Goal: Information Seeking & Learning: Learn about a topic

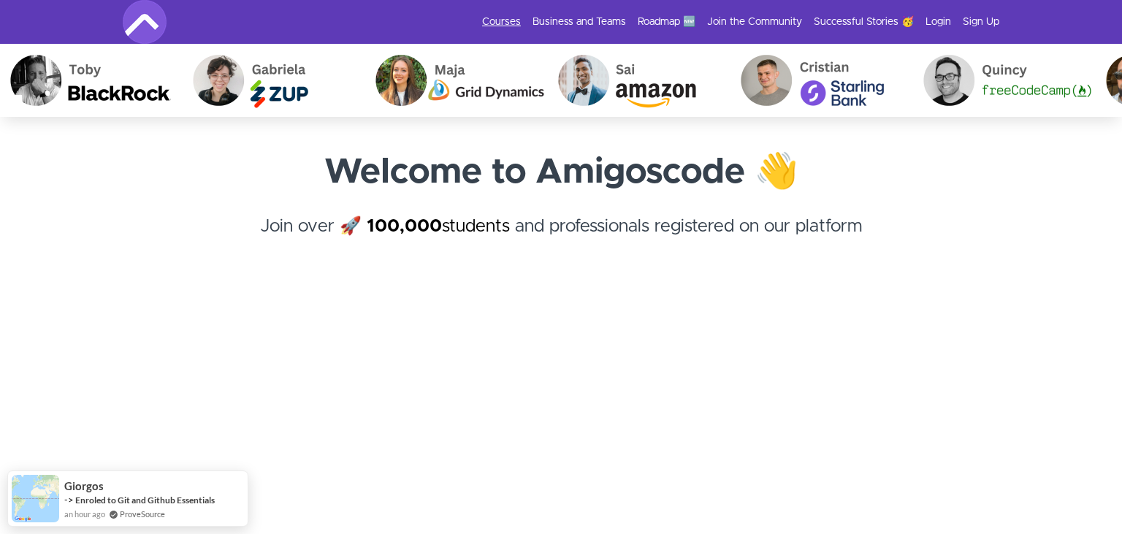
click at [514, 20] on link "Courses" at bounding box center [501, 22] width 39 height 15
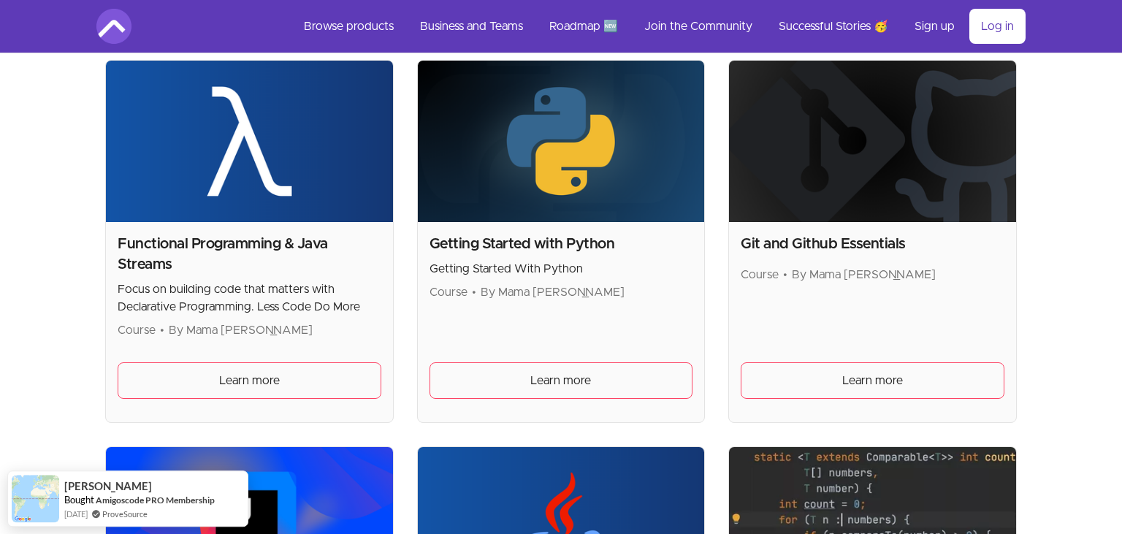
scroll to position [1022, 0]
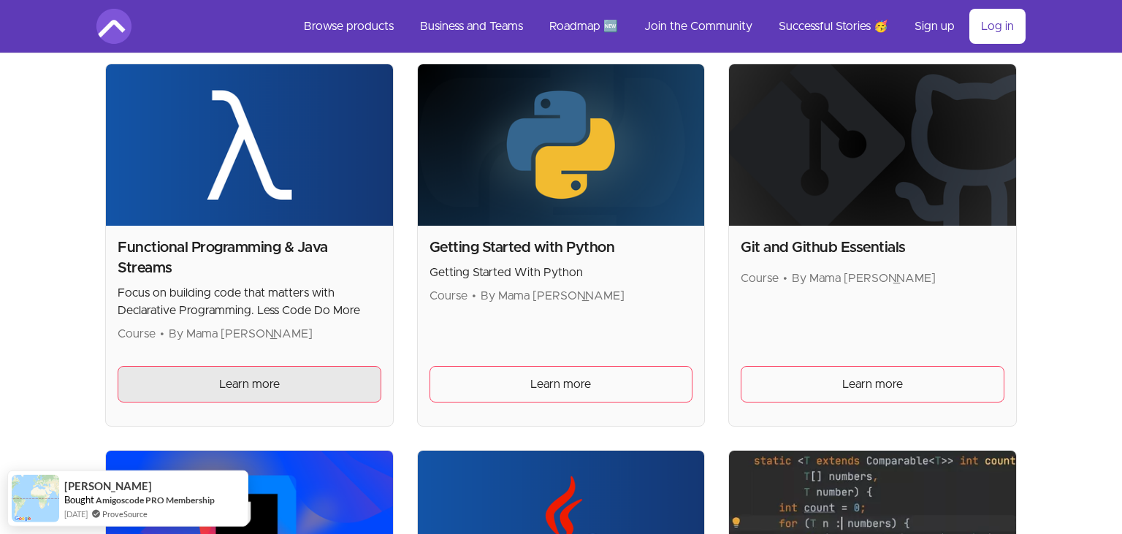
click at [256, 386] on span "Learn more" at bounding box center [249, 384] width 61 height 18
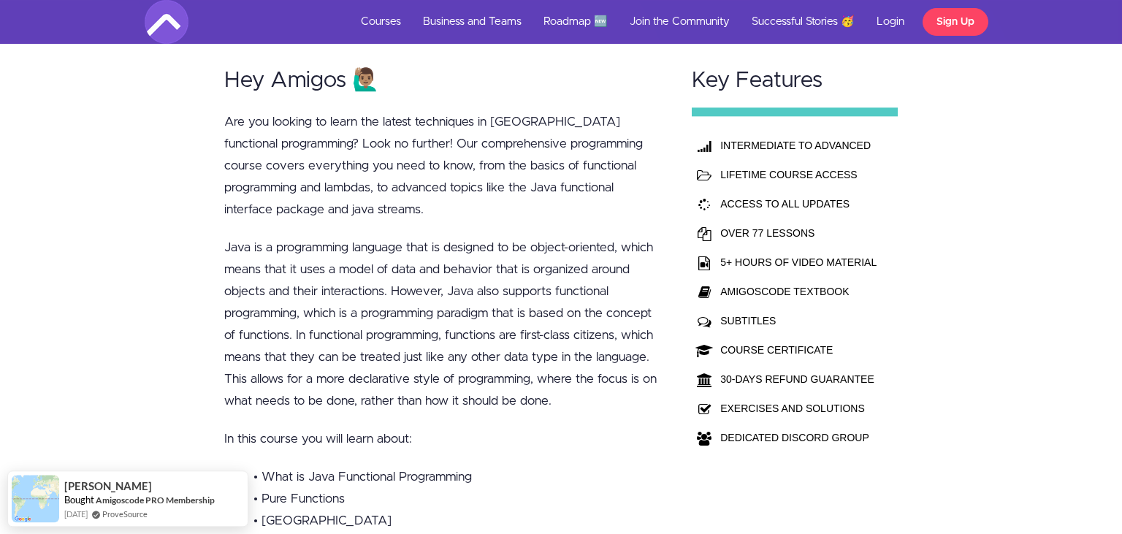
scroll to position [364, 0]
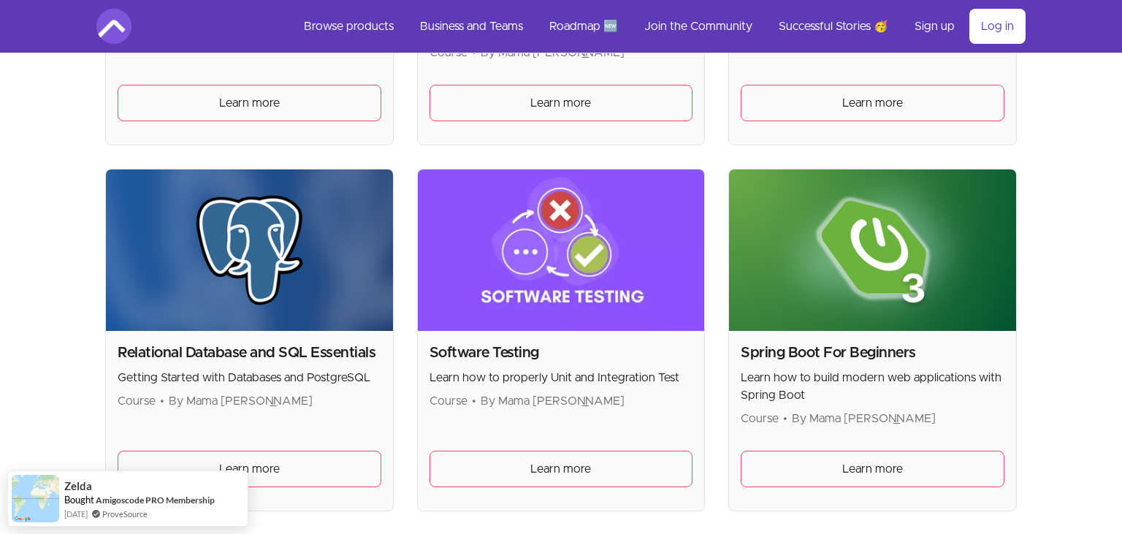
scroll to position [3119, 0]
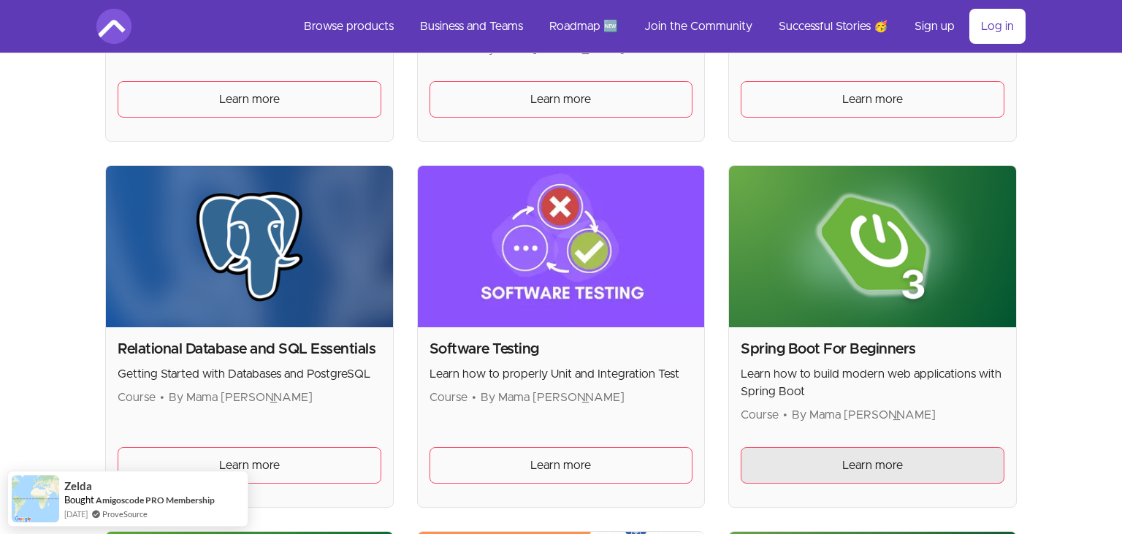
click at [858, 447] on link "Learn more" at bounding box center [873, 465] width 264 height 37
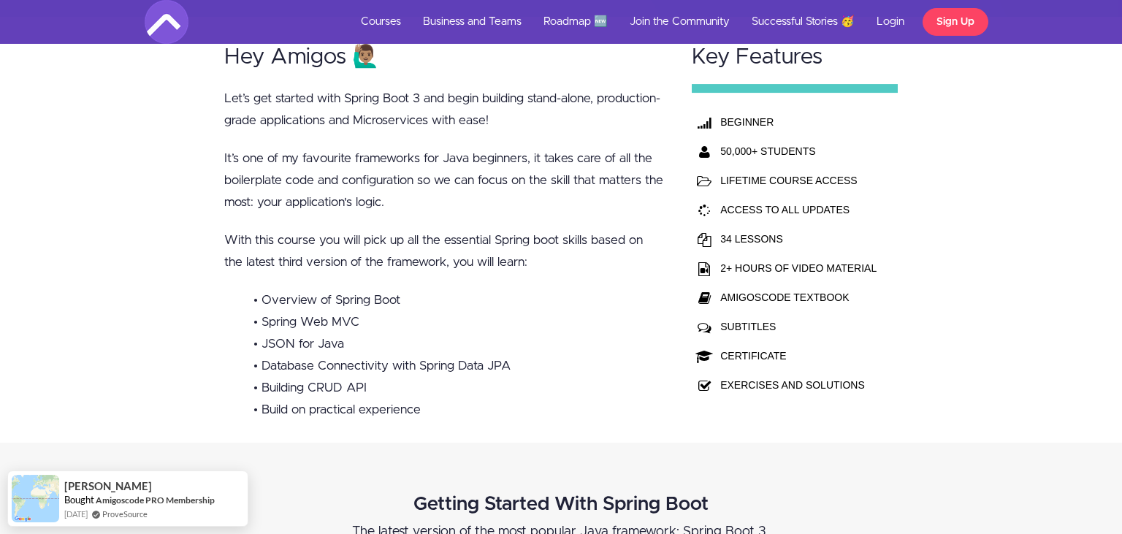
scroll to position [382, 0]
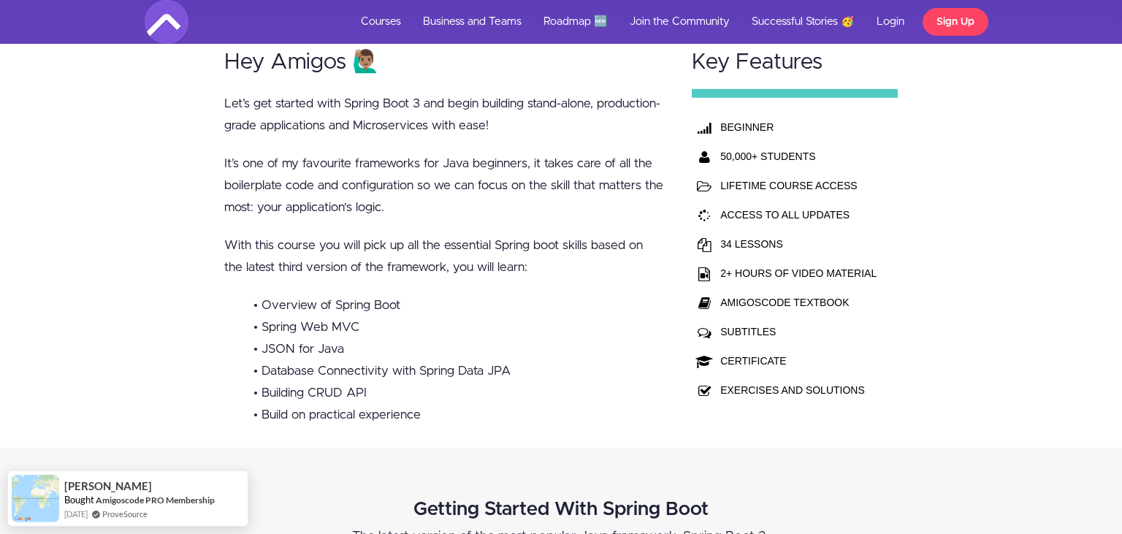
click at [788, 297] on td "AMIGOSCODE TEXTBOOK" at bounding box center [798, 302] width 164 height 29
click at [443, 202] on p "It’s one of my favourite frameworks for Java beginners, it takes care of all th…" at bounding box center [444, 186] width 440 height 66
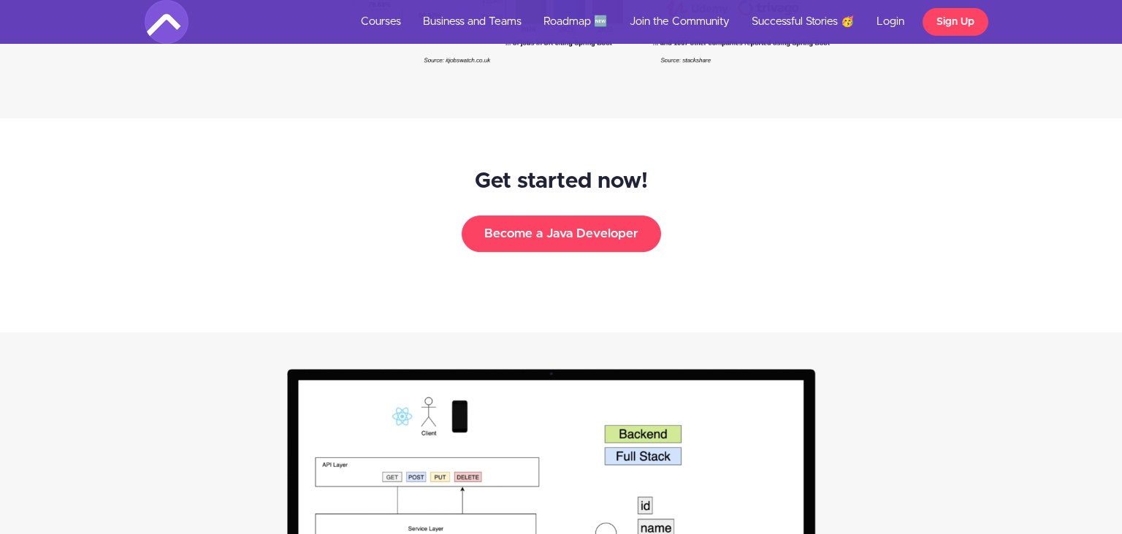
scroll to position [2322, 0]
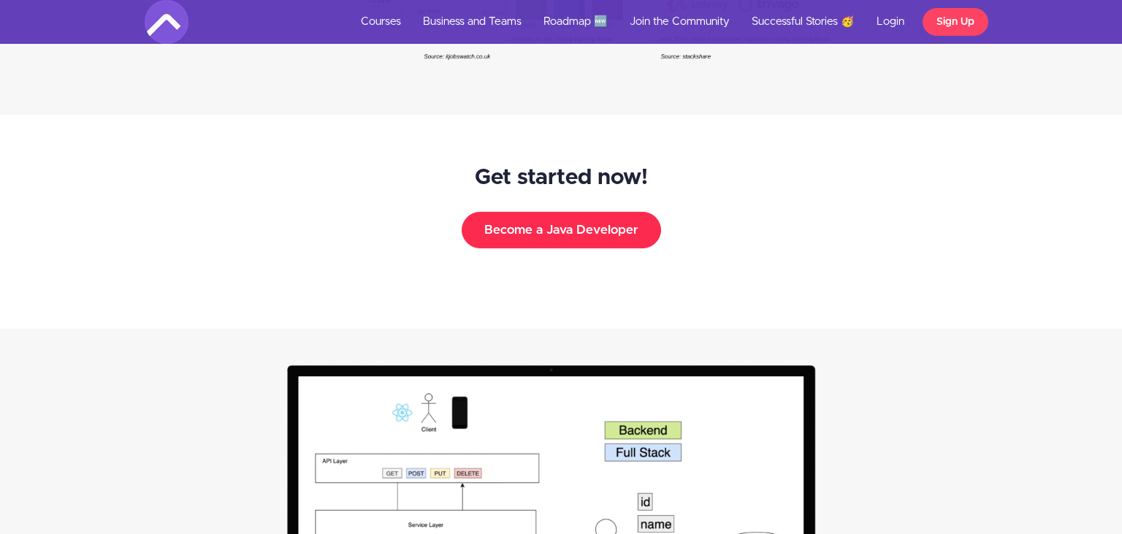
click at [625, 231] on button "Become a Java Developer" at bounding box center [561, 230] width 199 height 37
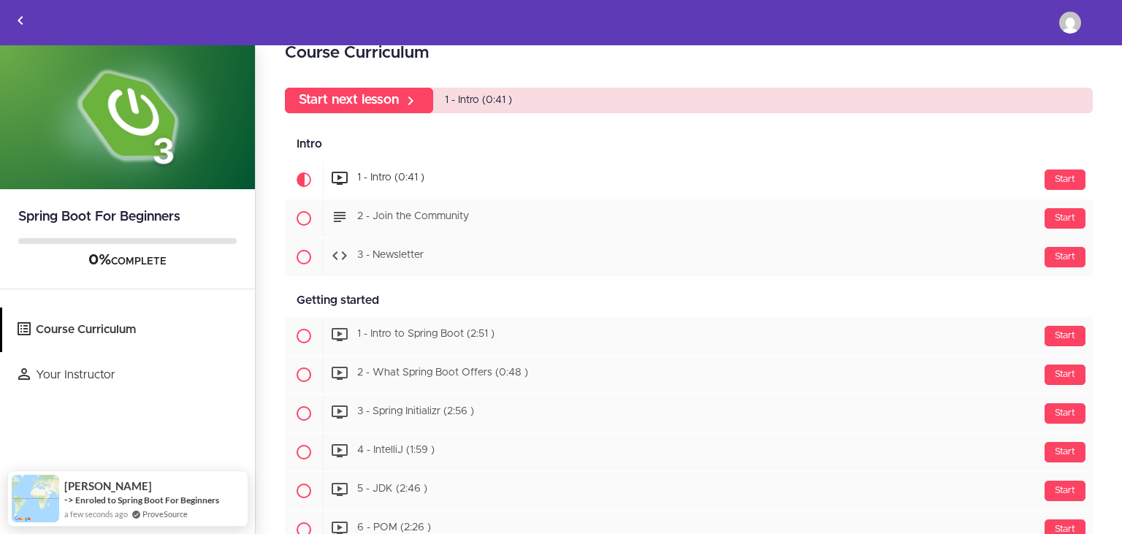
scroll to position [64, 0]
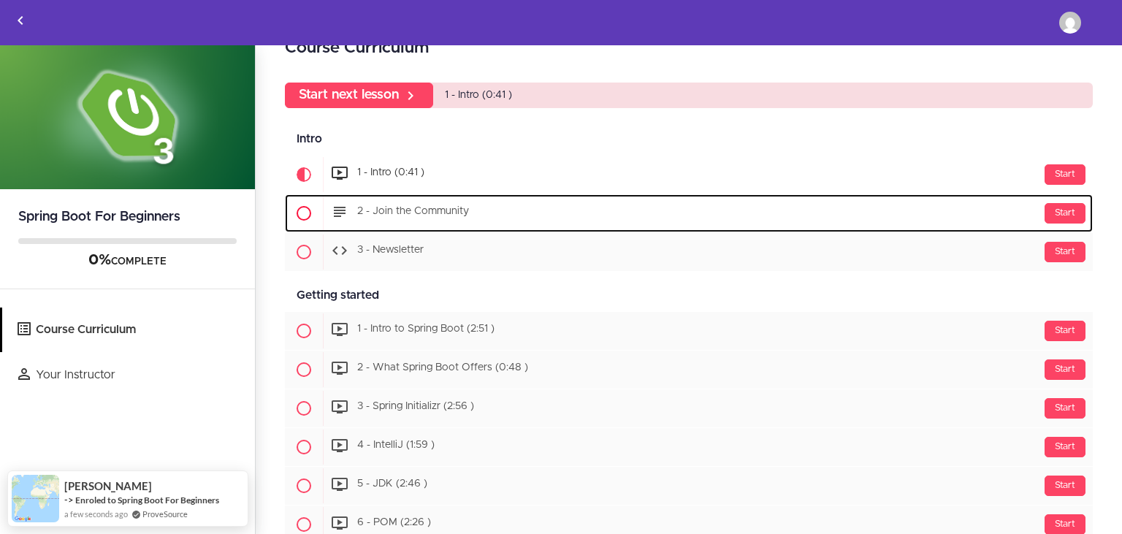
click at [448, 204] on div "Start 2 - Join the Community" at bounding box center [708, 213] width 770 height 35
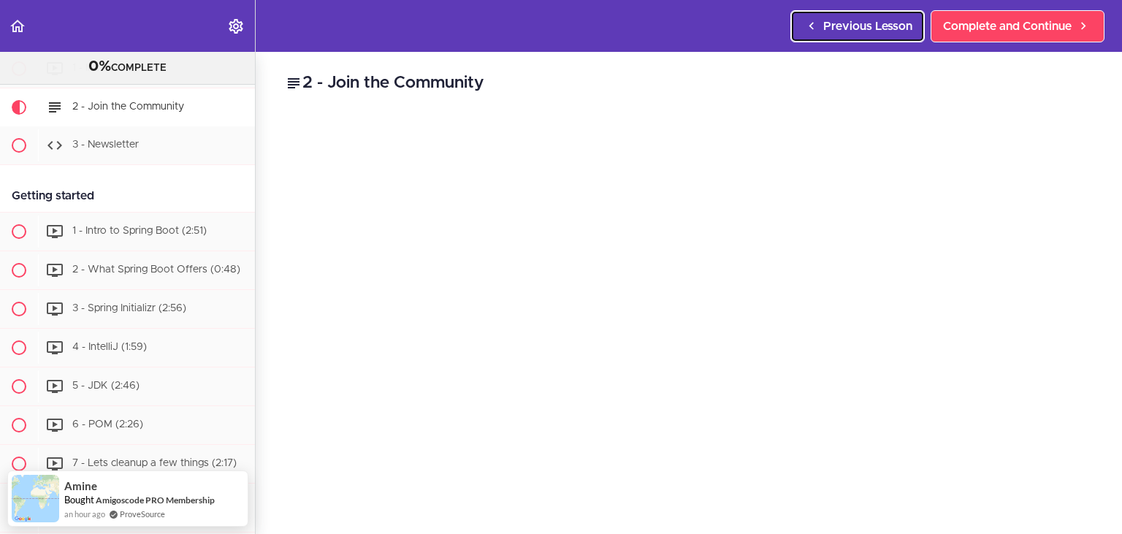
click at [803, 39] on link "Previous Lesson" at bounding box center [857, 26] width 134 height 32
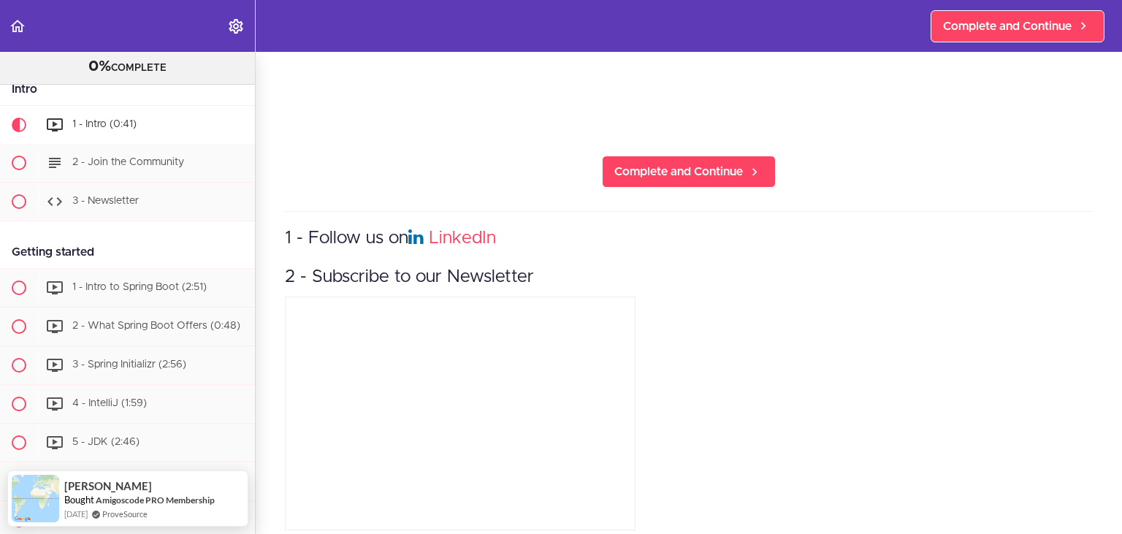
scroll to position [385, 0]
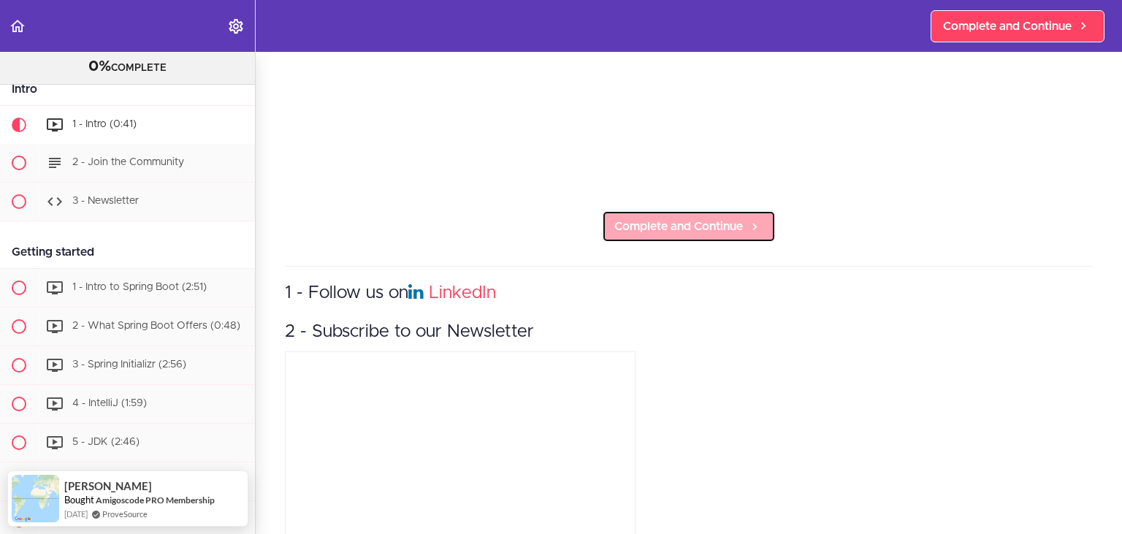
click at [656, 236] on link "Complete and Continue" at bounding box center [689, 226] width 174 height 32
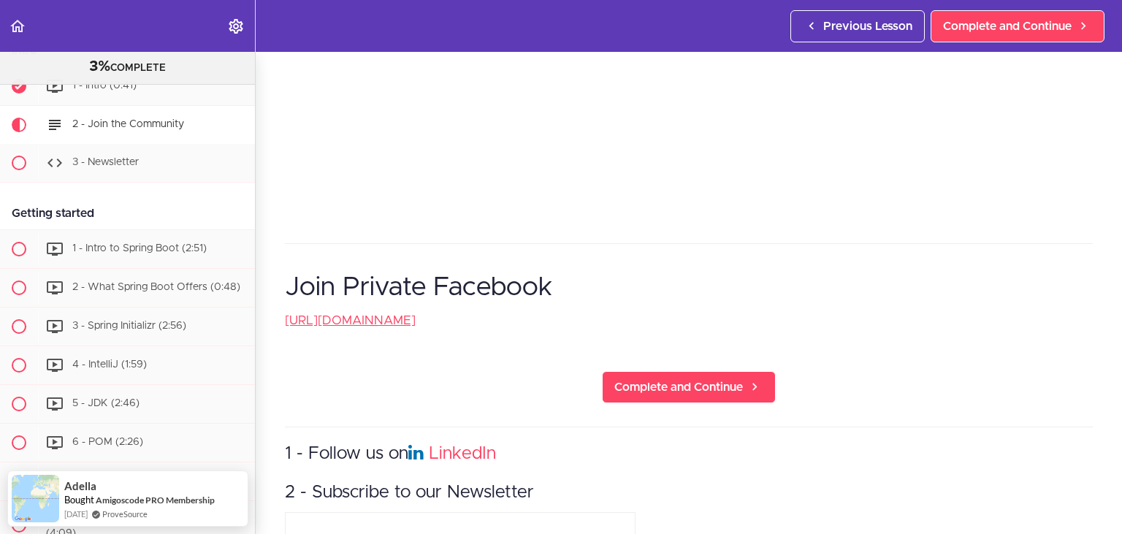
scroll to position [492, 0]
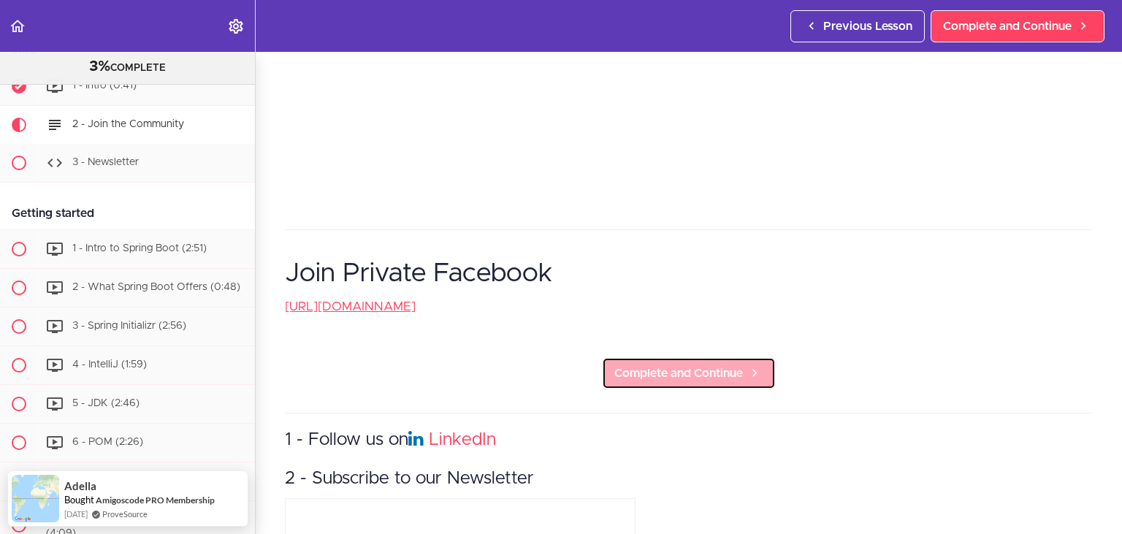
click at [699, 367] on span "Complete and Continue" at bounding box center [678, 373] width 129 height 18
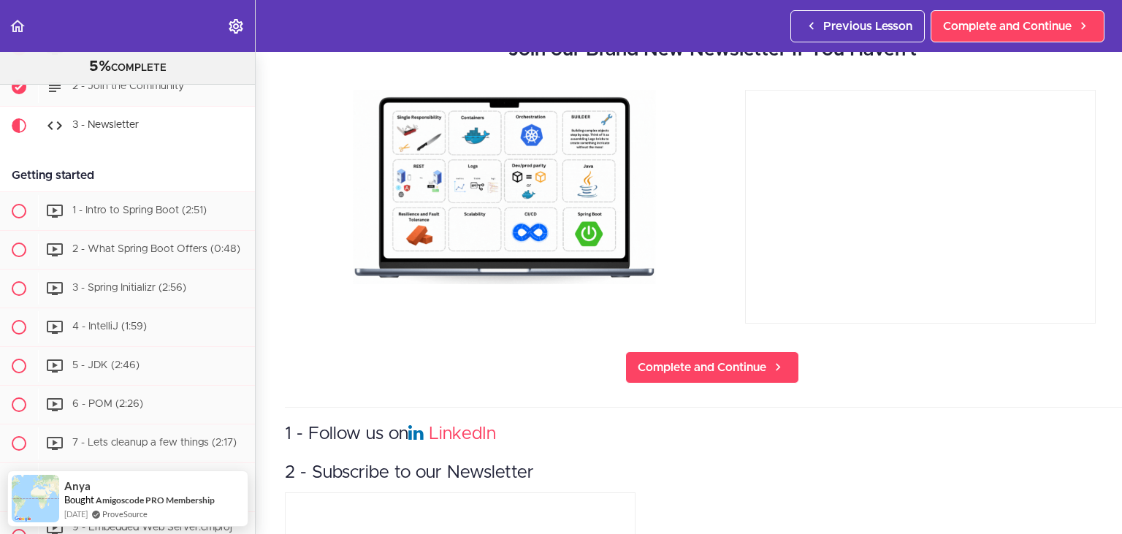
scroll to position [105, 0]
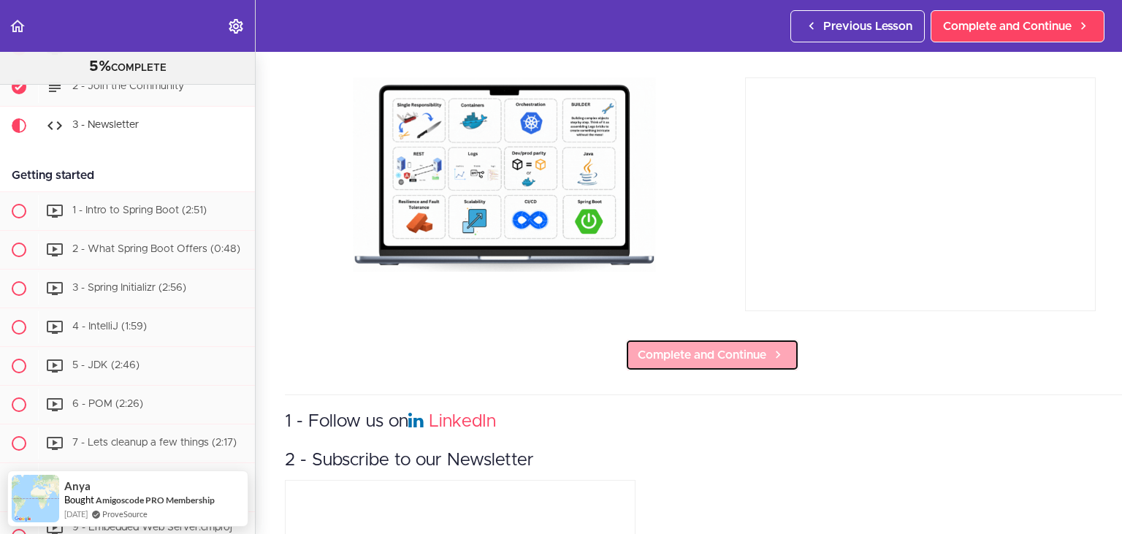
click at [740, 363] on span "Complete and Continue" at bounding box center [702, 355] width 129 height 18
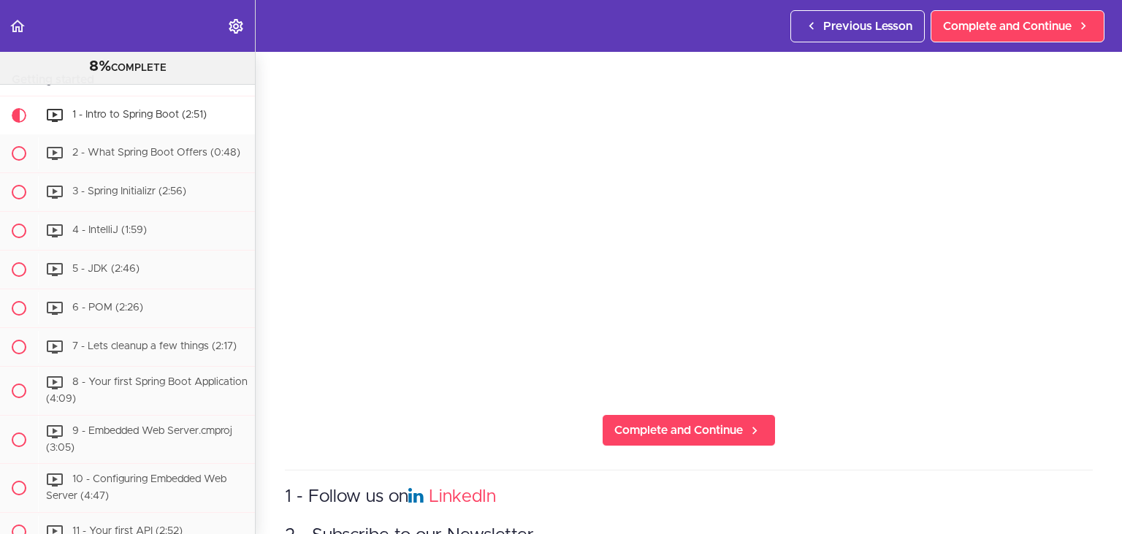
scroll to position [297, 0]
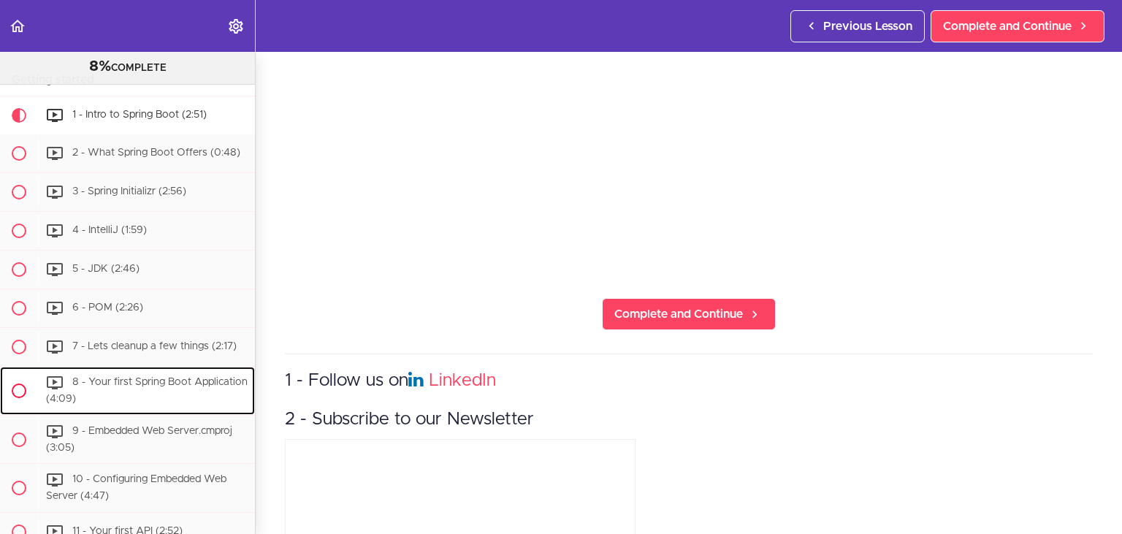
click at [197, 368] on div "8 - Your first Spring Boot Application (4:09)" at bounding box center [146, 391] width 217 height 48
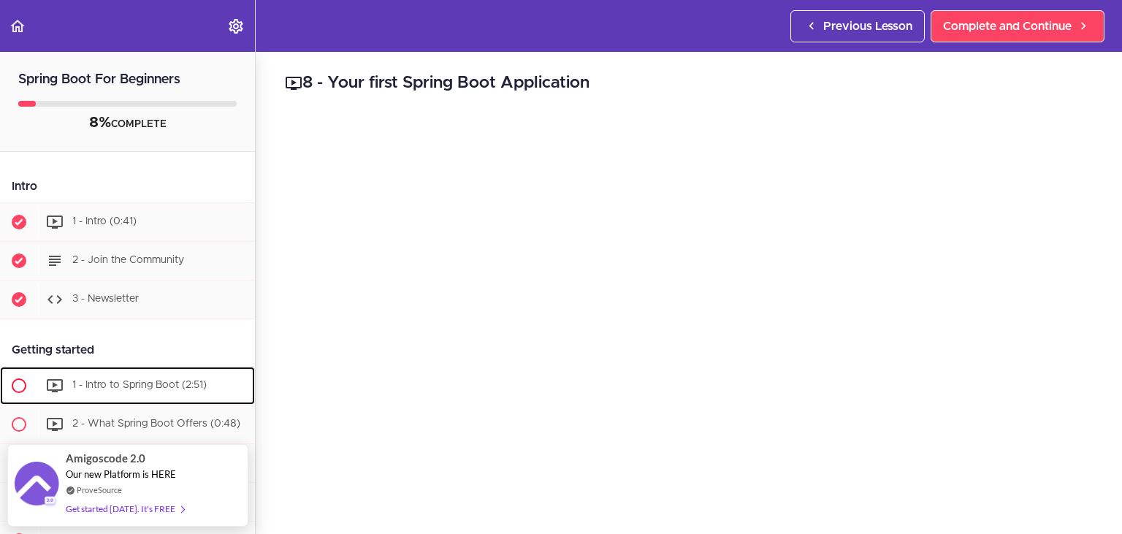
click at [143, 388] on span "1 - Intro to Spring Boot (2:51)" at bounding box center [139, 385] width 134 height 10
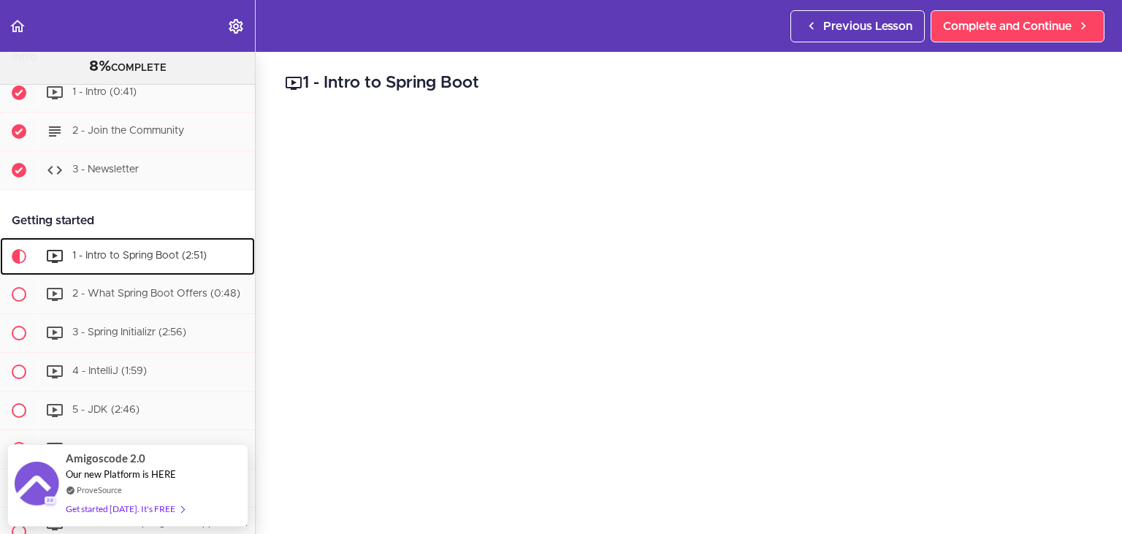
scroll to position [164, 0]
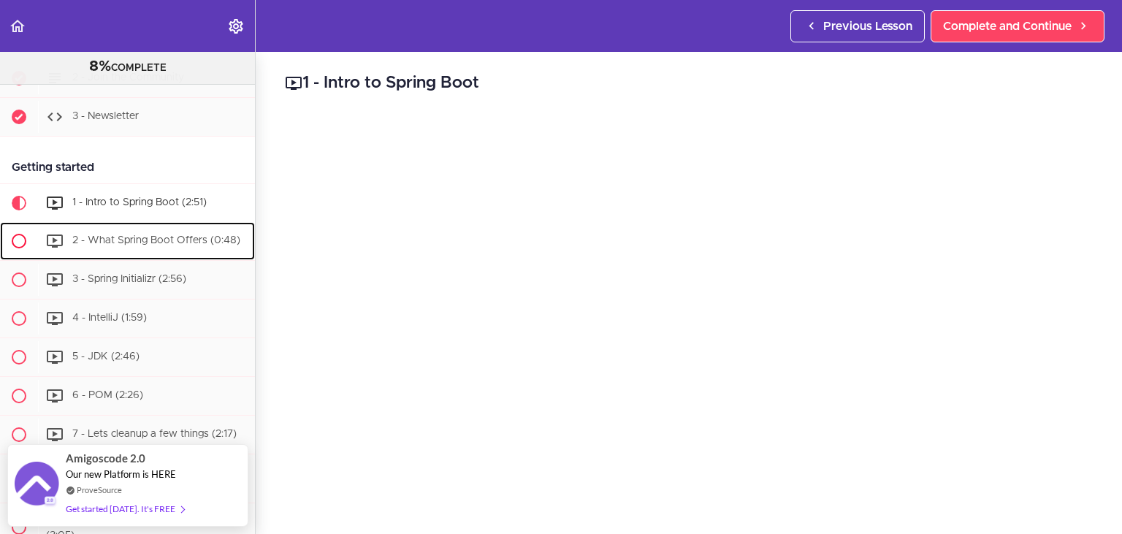
click at [177, 227] on div "2 - What Spring Boot Offers (0:48)" at bounding box center [146, 241] width 217 height 32
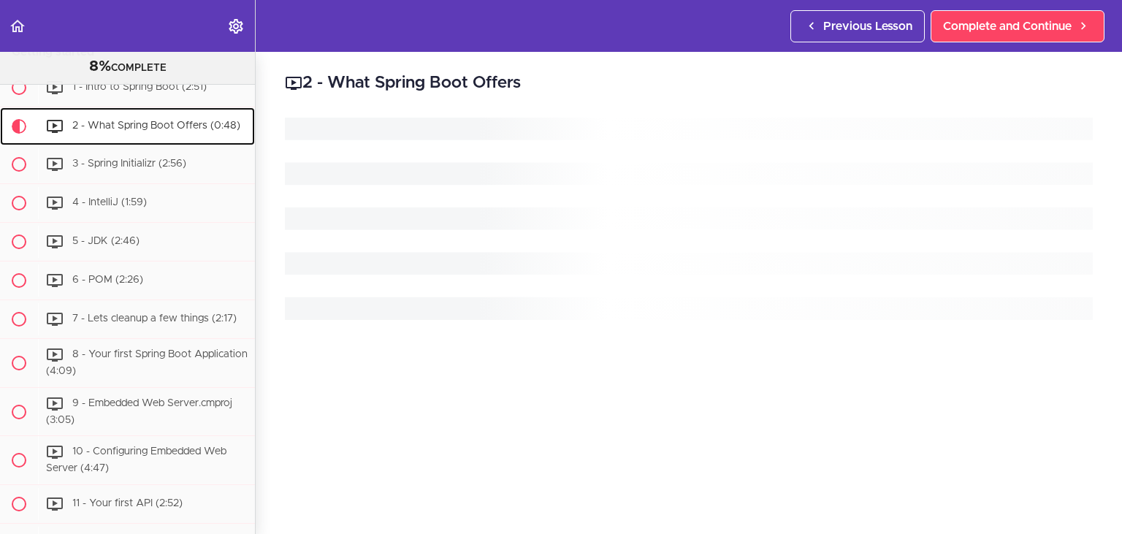
scroll to position [280, 0]
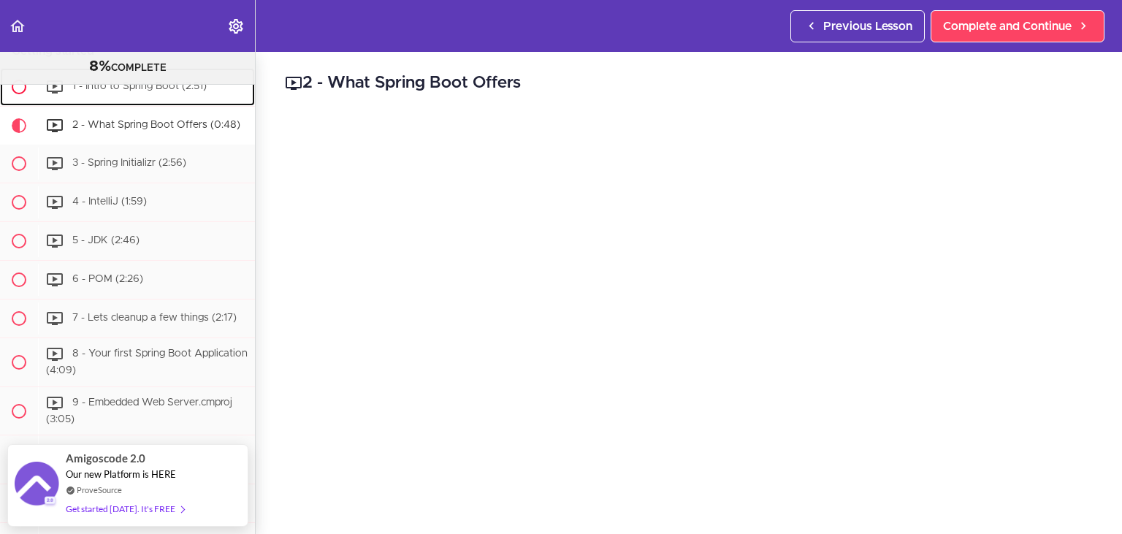
click at [180, 102] on div "1 - Intro to Spring Boot (2:51)" at bounding box center [146, 87] width 217 height 32
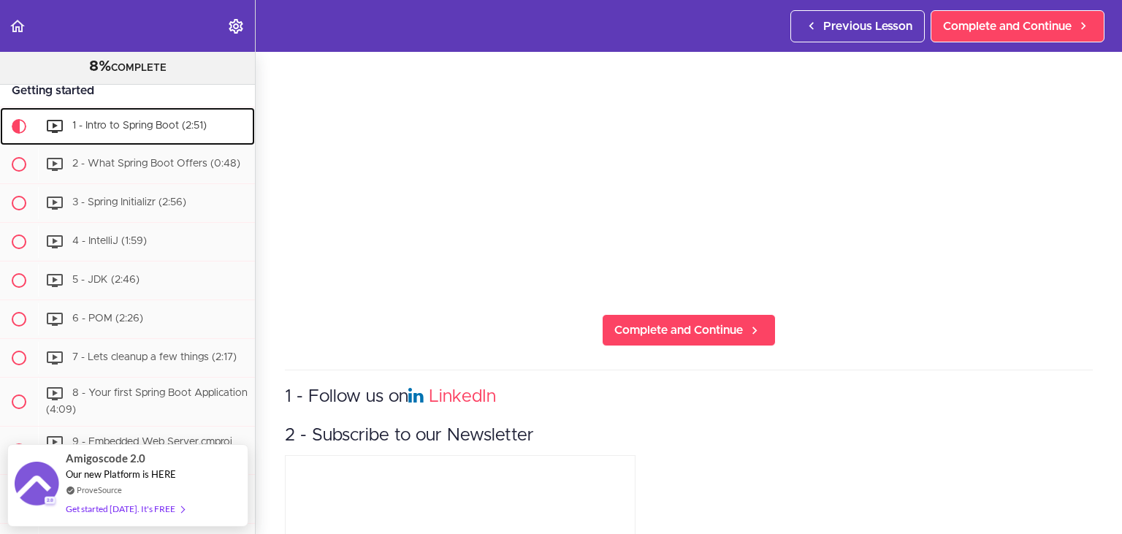
scroll to position [307, 0]
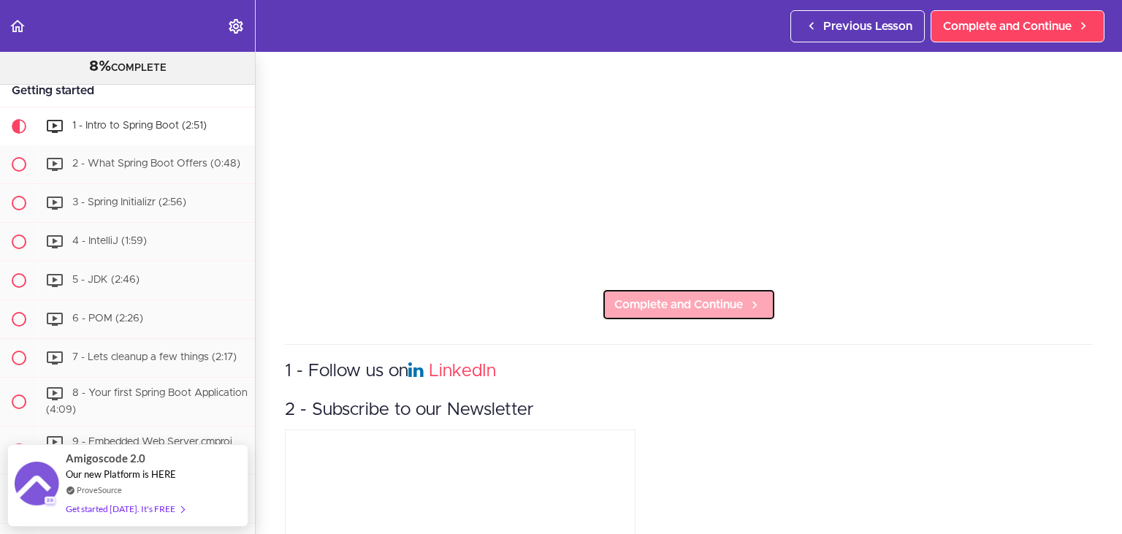
click at [689, 308] on span "Complete and Continue" at bounding box center [678, 305] width 129 height 18
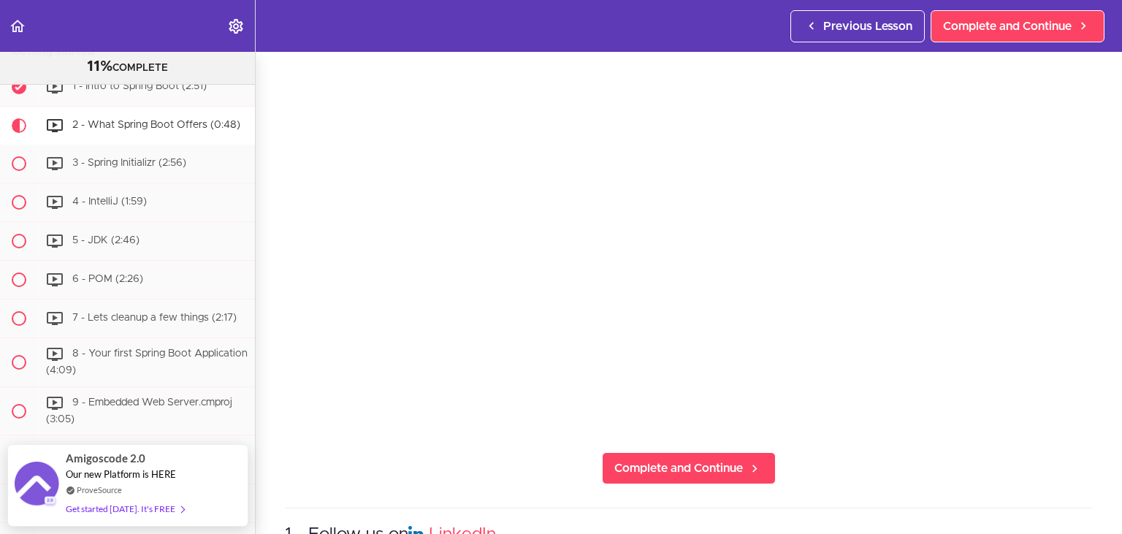
scroll to position [144, 0]
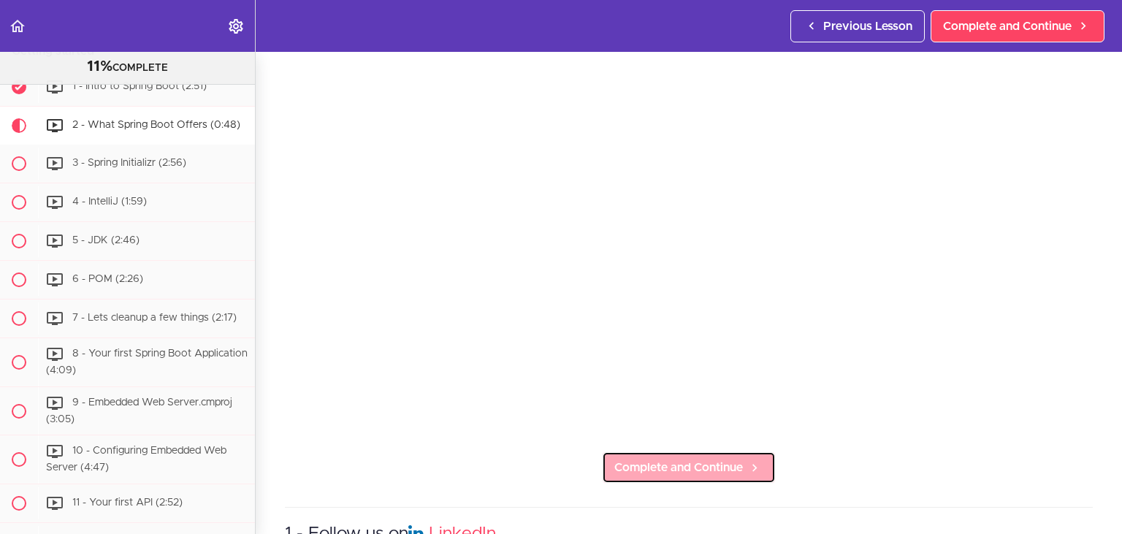
click at [730, 457] on link "Complete and Continue" at bounding box center [689, 467] width 174 height 32
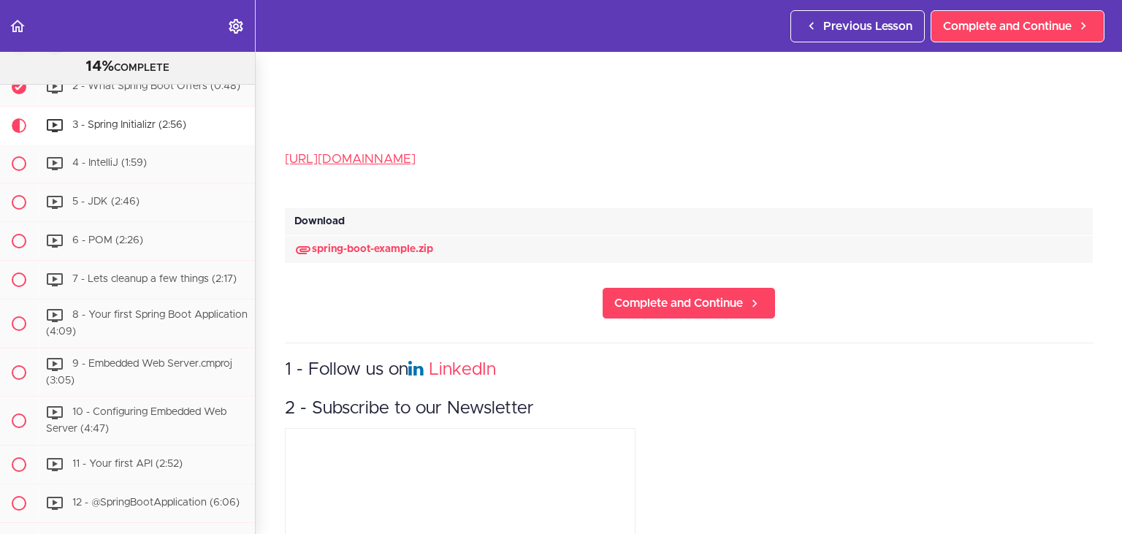
scroll to position [447, 0]
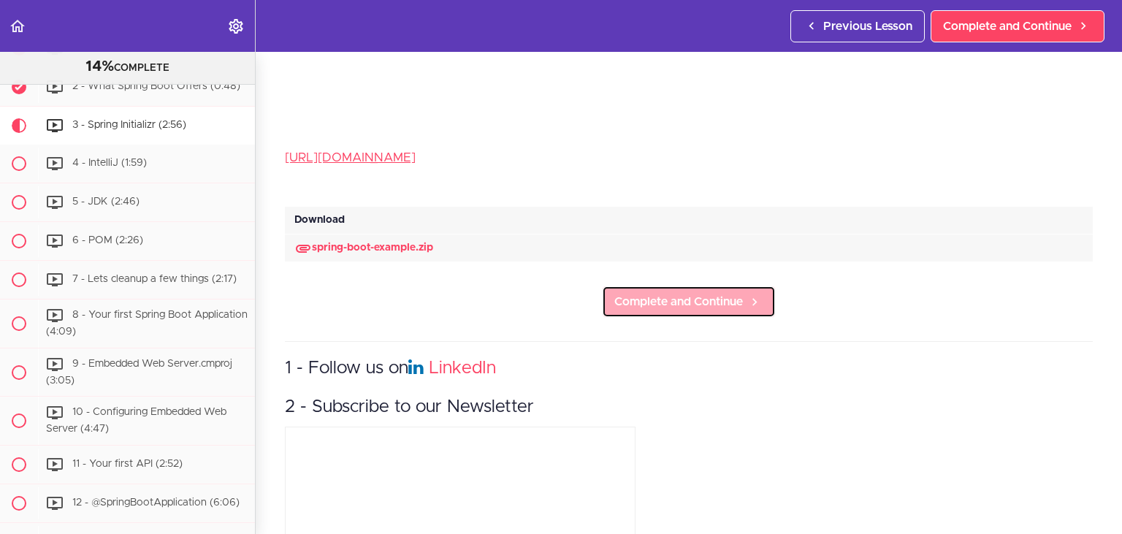
click at [647, 302] on span "Complete and Continue" at bounding box center [678, 302] width 129 height 18
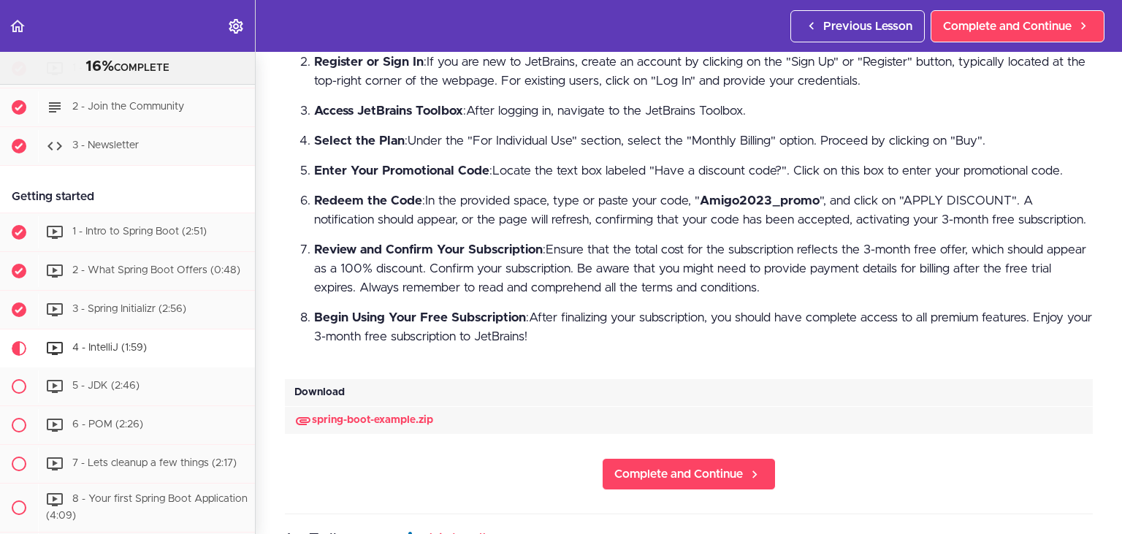
scroll to position [610, 0]
click at [686, 481] on span "Complete and Continue" at bounding box center [678, 474] width 129 height 18
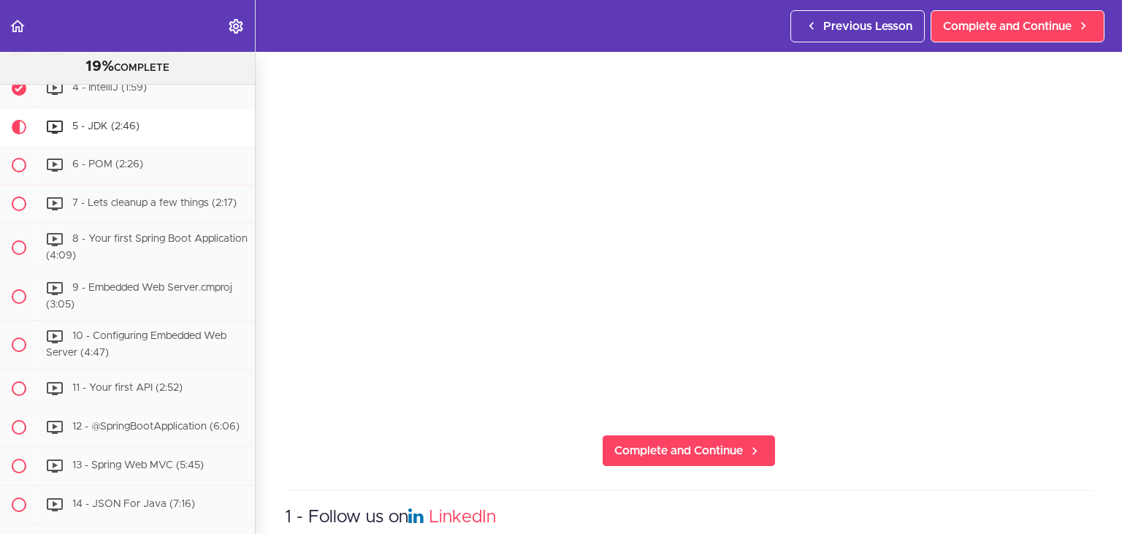
scroll to position [163, 0]
click at [725, 441] on span "Complete and Continue" at bounding box center [678, 449] width 129 height 18
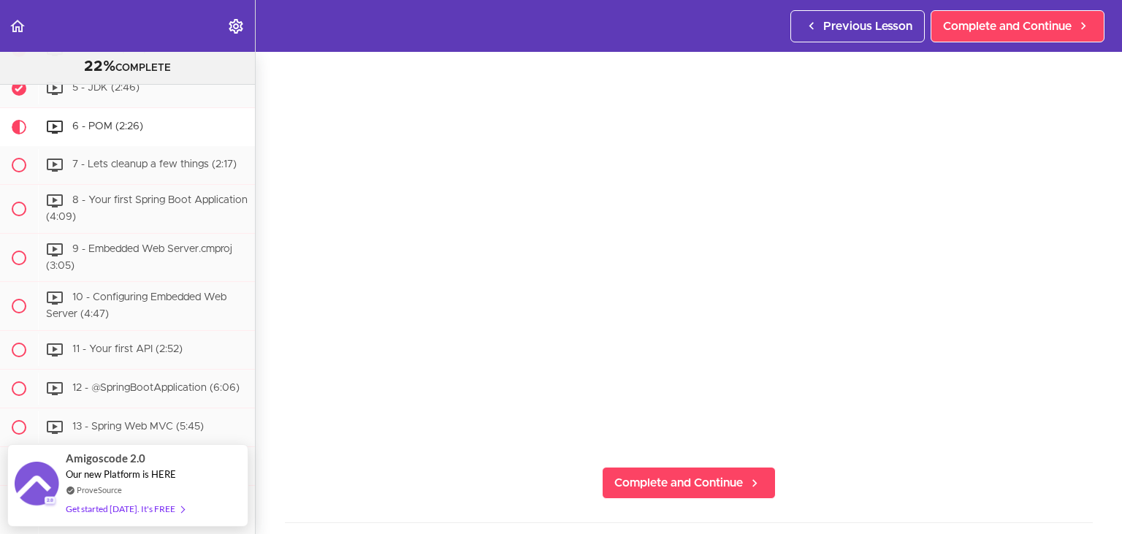
scroll to position [87, 0]
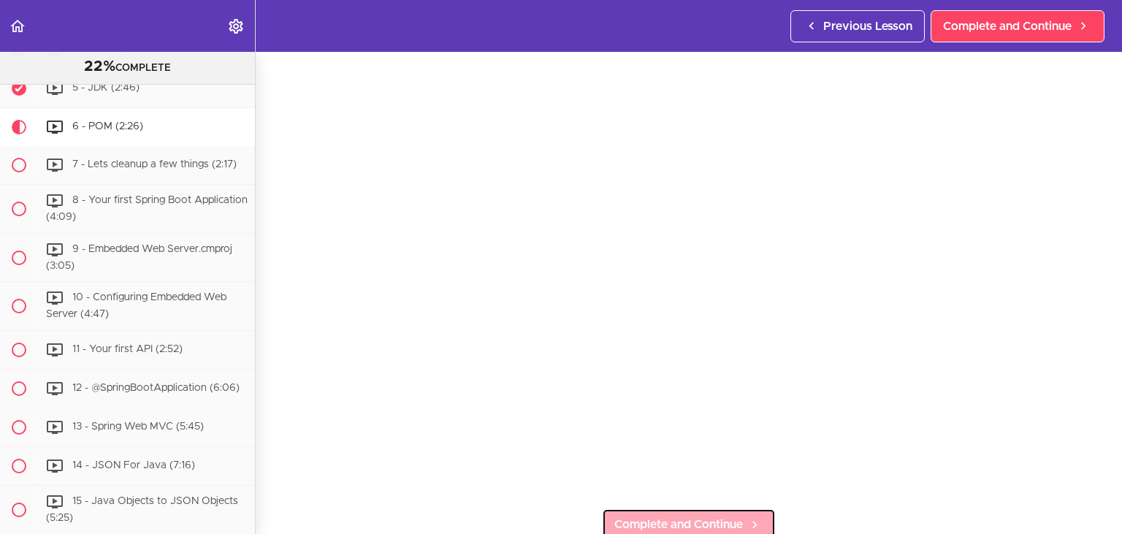
click at [698, 518] on span "Complete and Continue" at bounding box center [678, 525] width 129 height 18
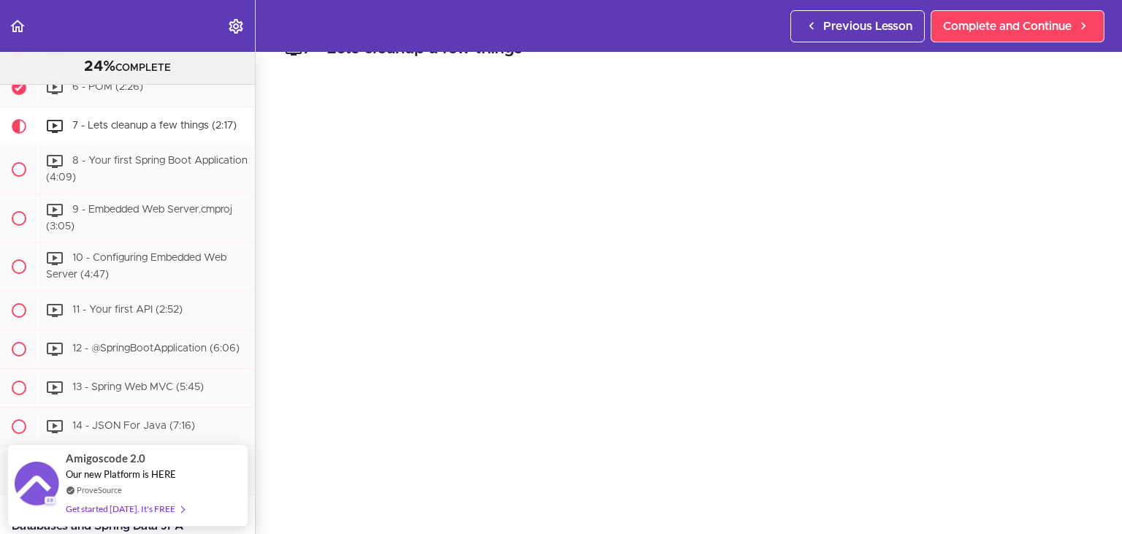
scroll to position [83, 0]
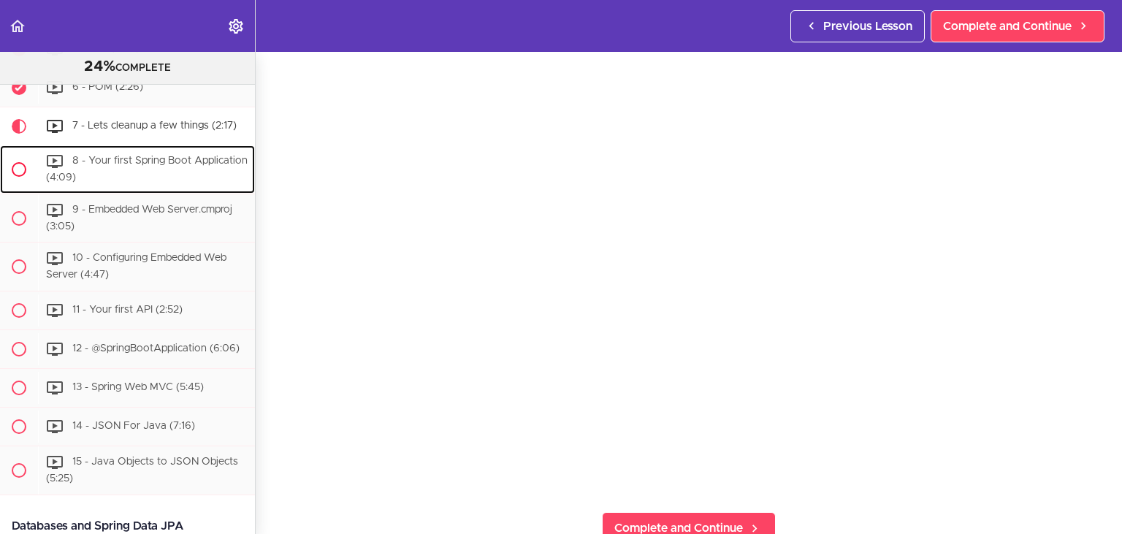
click at [131, 177] on div "8 - Your first Spring Boot Application (4:09)" at bounding box center [146, 169] width 217 height 48
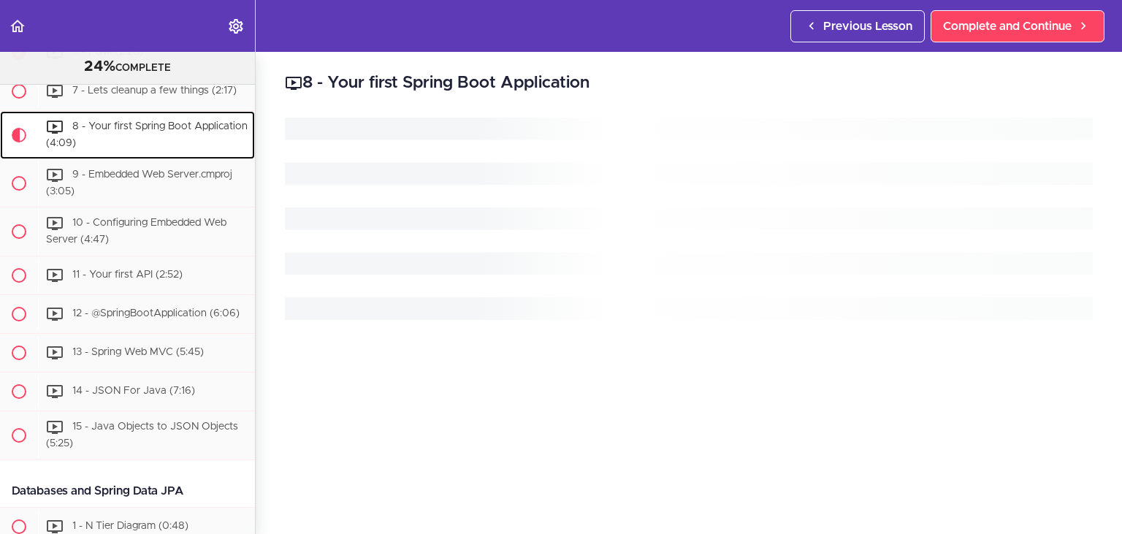
scroll to position [511, 0]
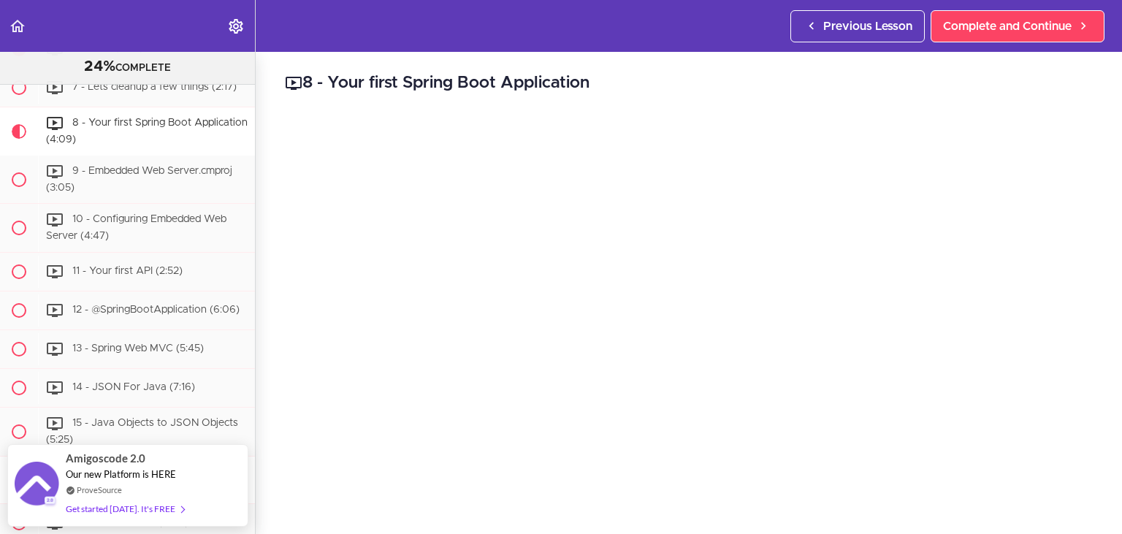
click at [150, 83] on div "24% COMPLETE" at bounding box center [127, 59] width 255 height 51
click at [150, 92] on div "7 - Lets cleanup a few things (2:17)" at bounding box center [146, 88] width 217 height 32
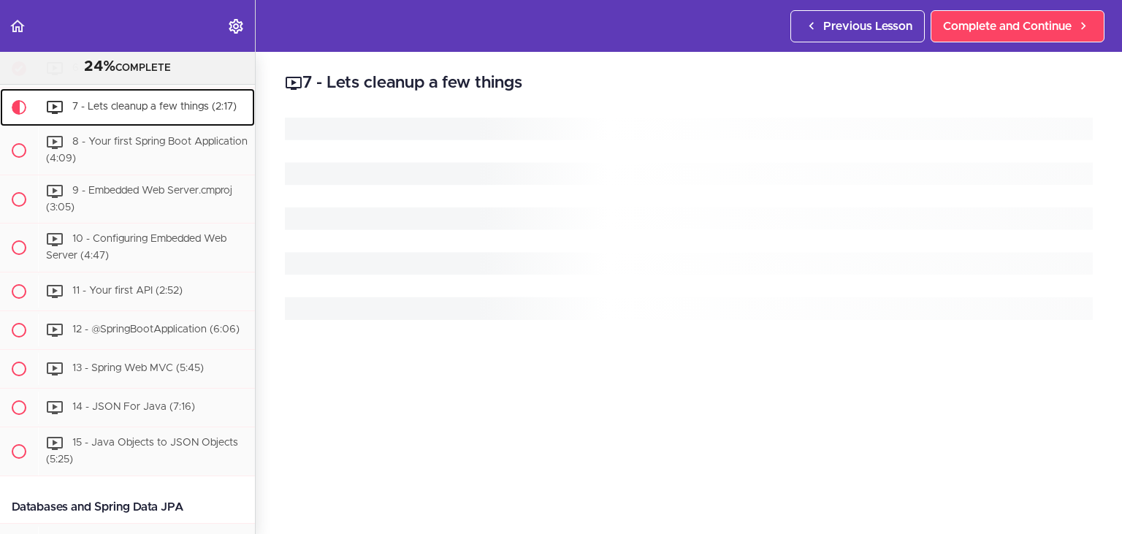
scroll to position [473, 0]
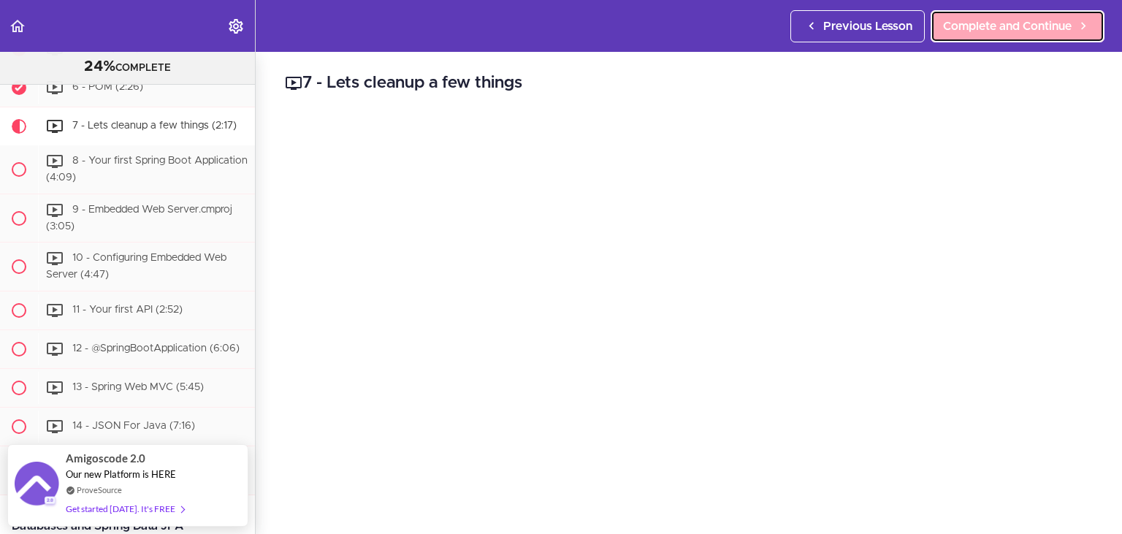
click at [1048, 12] on link "Complete and Continue" at bounding box center [1017, 26] width 174 height 32
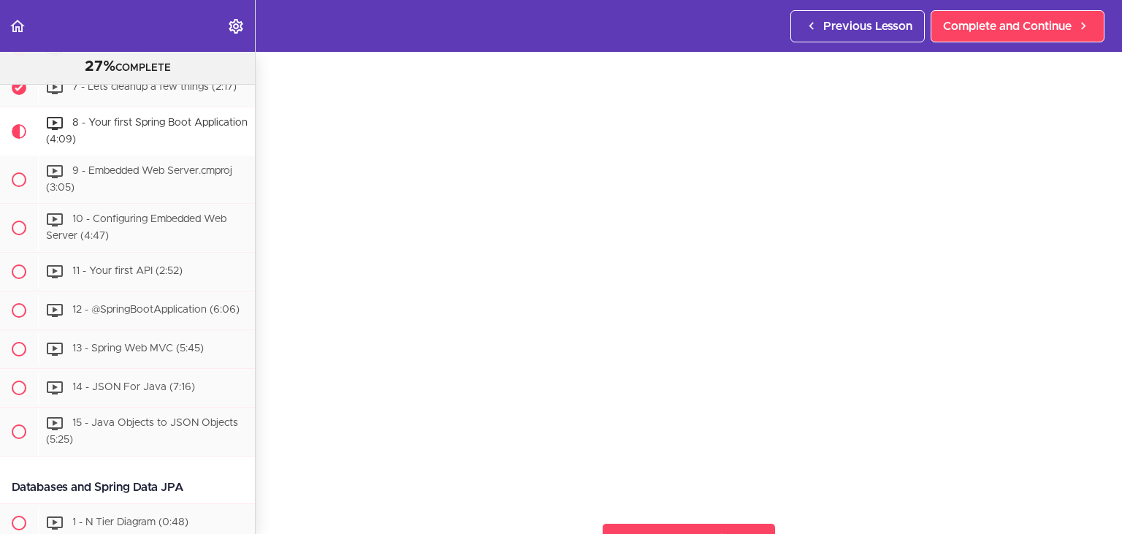
scroll to position [76, 0]
click at [994, 45] on div "Previous Lesson Complete and Continue" at bounding box center [950, 26] width 320 height 52
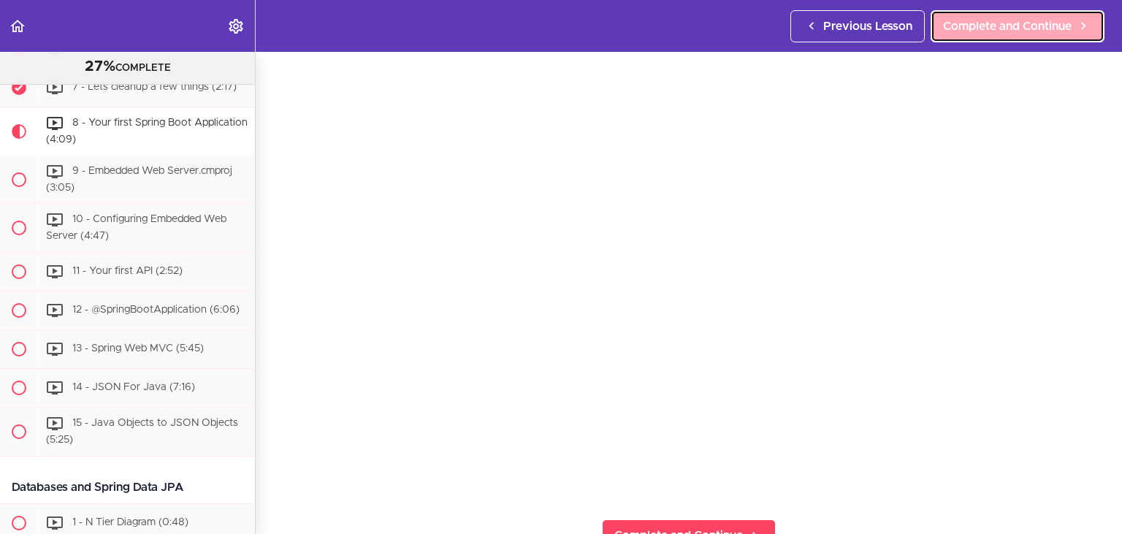
click at [1020, 34] on span "Complete and Continue" at bounding box center [1007, 27] width 129 height 18
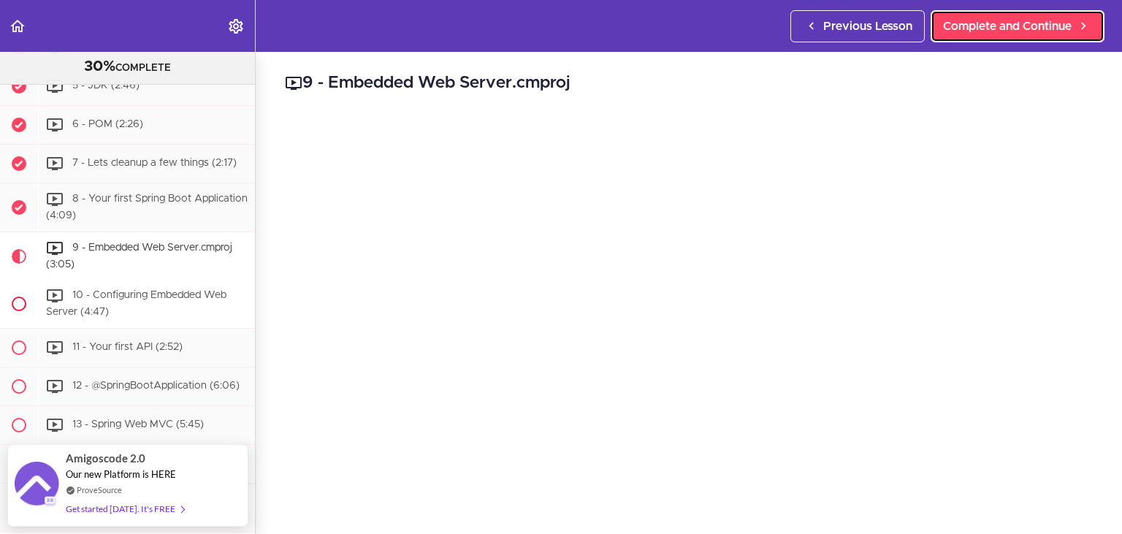
scroll to position [429, 0]
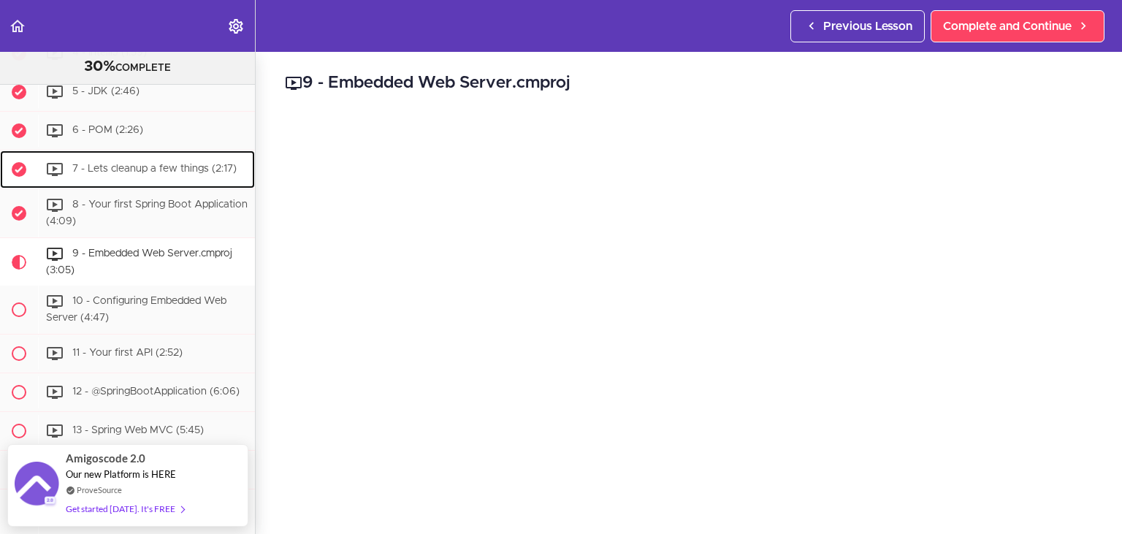
click at [133, 158] on div "7 - Lets cleanup a few things (2:17)" at bounding box center [146, 169] width 217 height 32
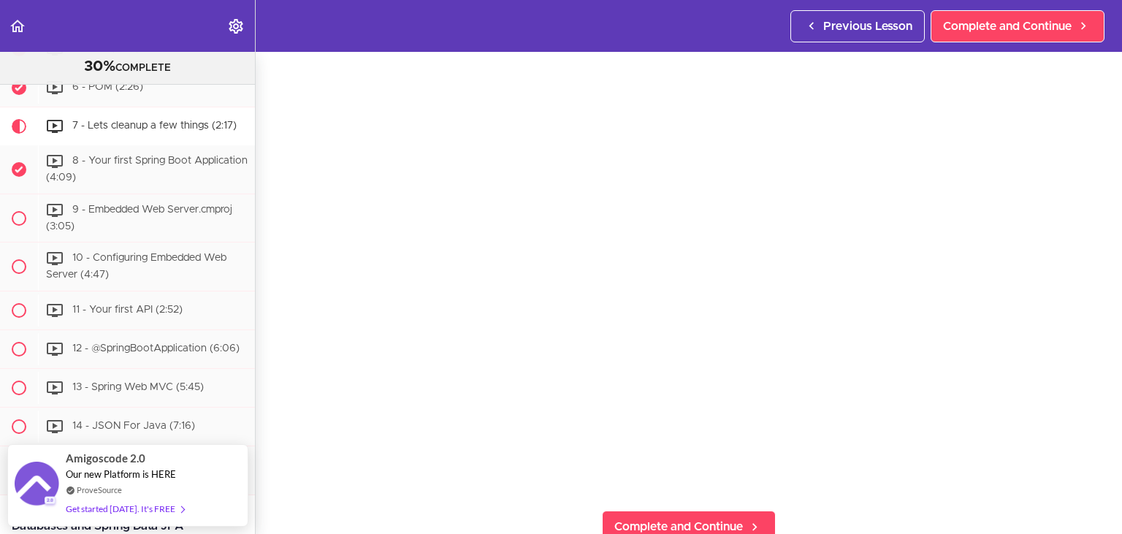
scroll to position [86, 0]
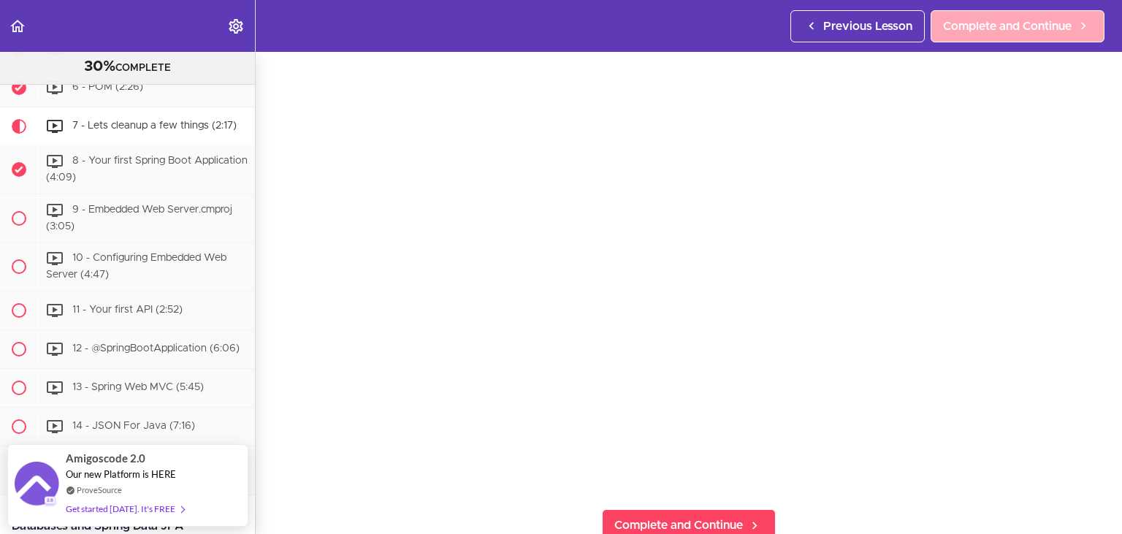
drag, startPoint x: 1048, startPoint y: 10, endPoint x: 1048, endPoint y: 26, distance: 16.1
click at [1048, 26] on div "Previous Lesson Complete and Continue" at bounding box center [950, 26] width 320 height 52
click at [1048, 26] on span "Complete and Continue" at bounding box center [1007, 27] width 129 height 18
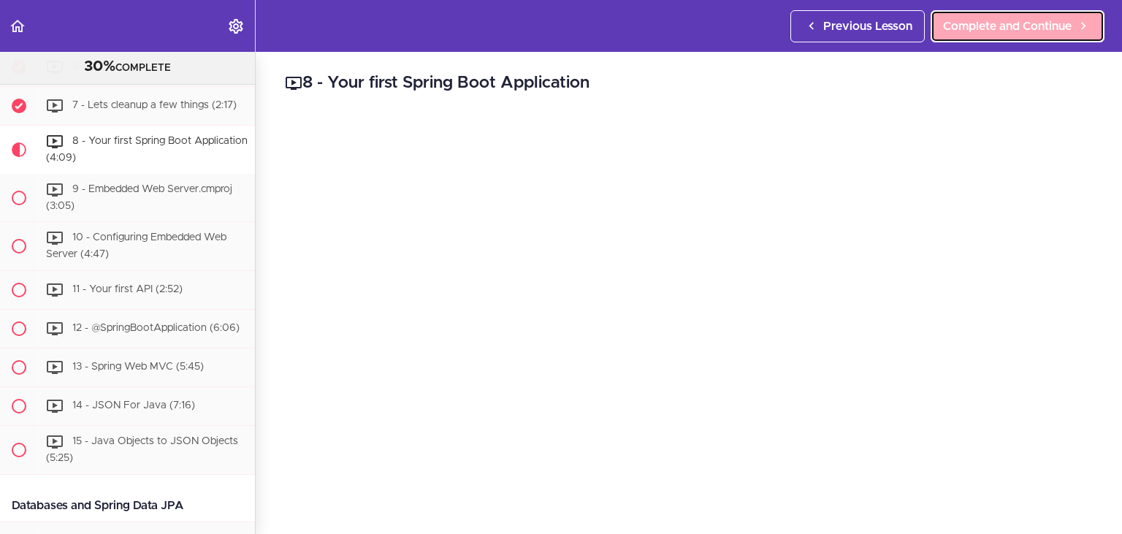
scroll to position [511, 0]
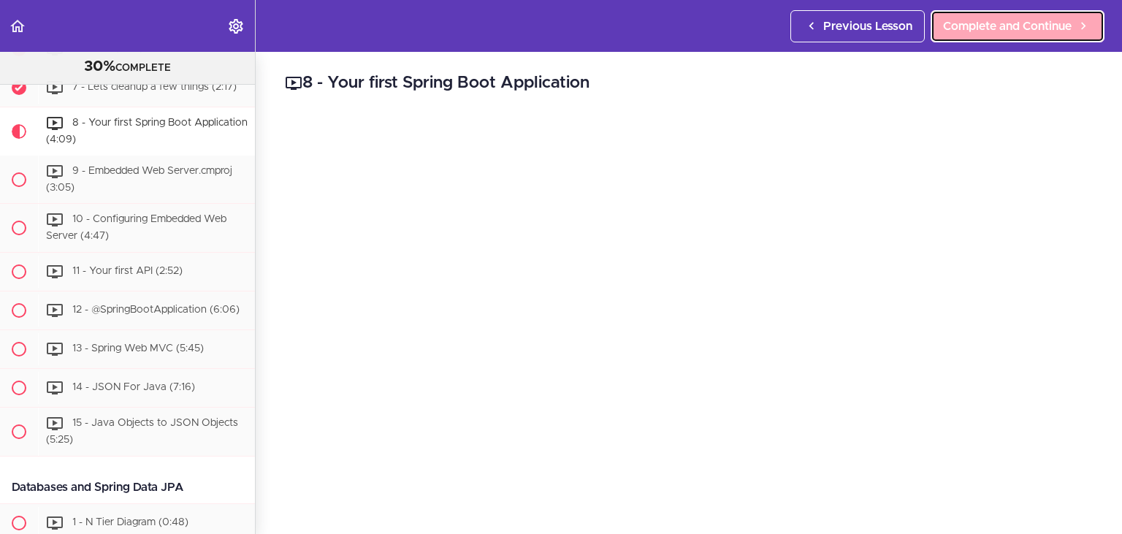
click at [1048, 26] on span "Complete and Continue" at bounding box center [1007, 27] width 129 height 18
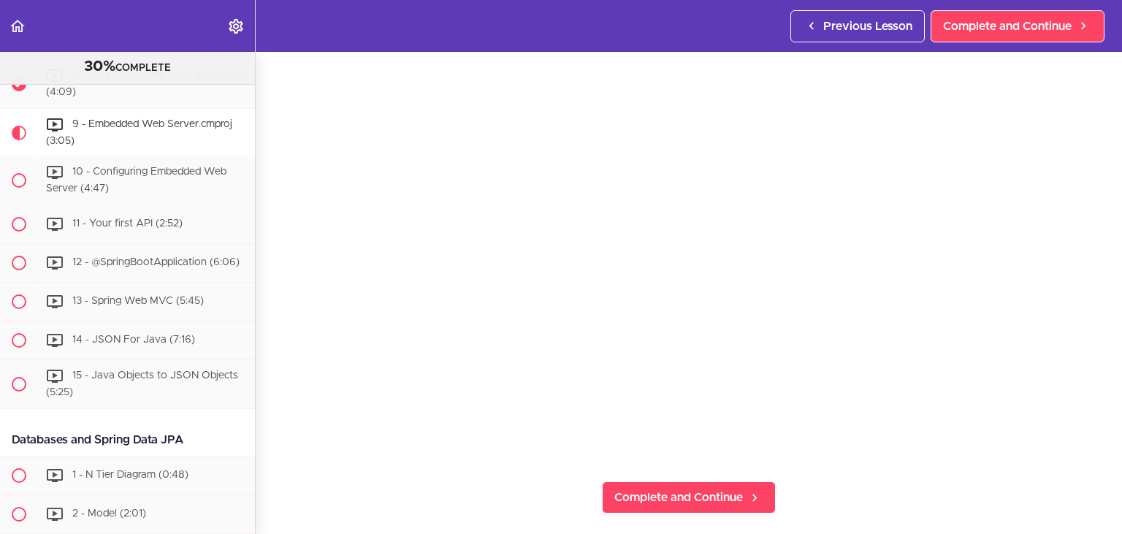
scroll to position [106, 0]
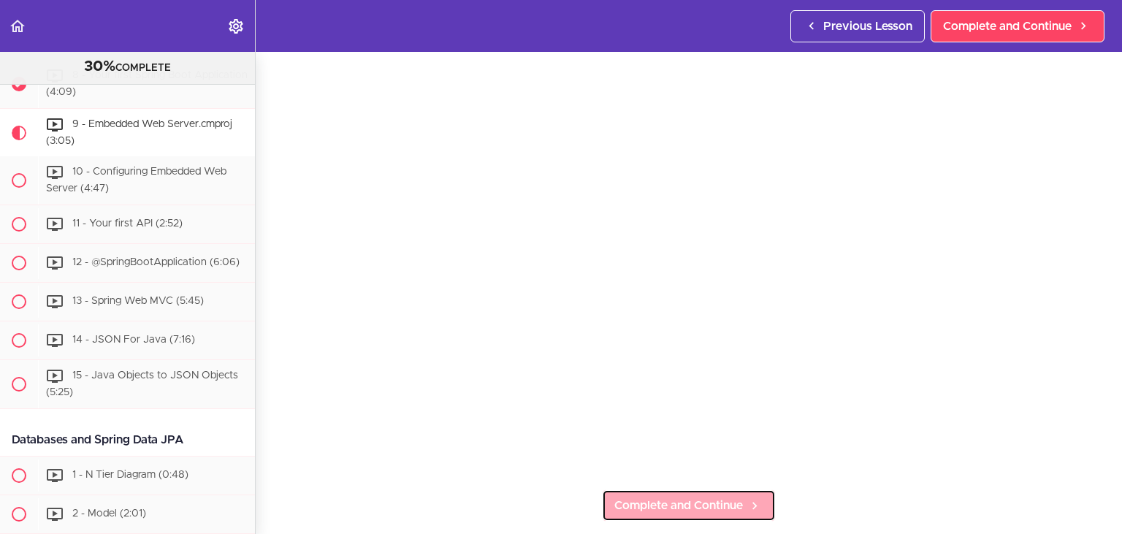
click at [703, 505] on span "Complete and Continue" at bounding box center [678, 506] width 129 height 18
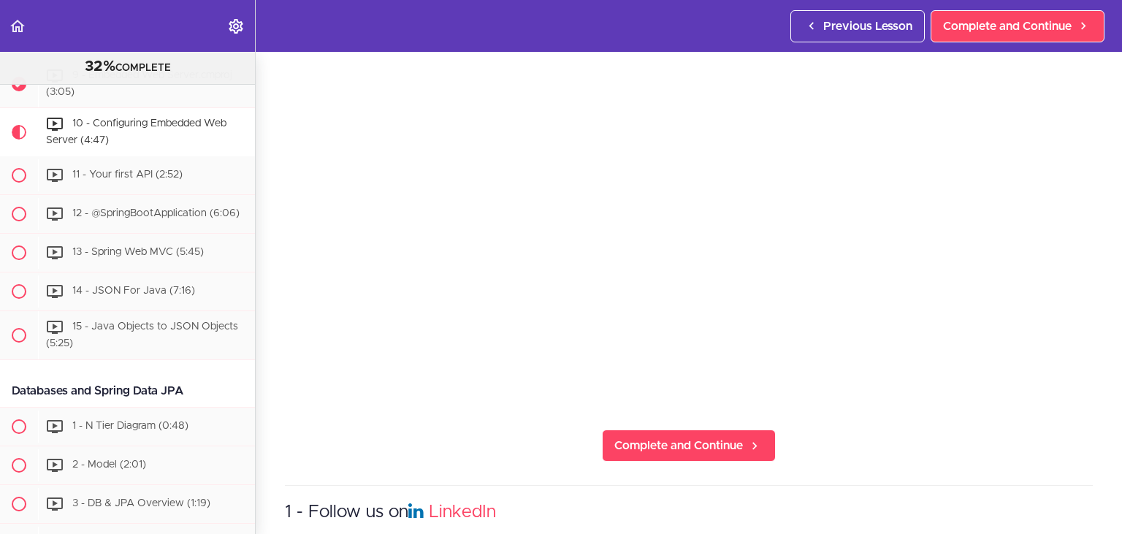
scroll to position [186, 0]
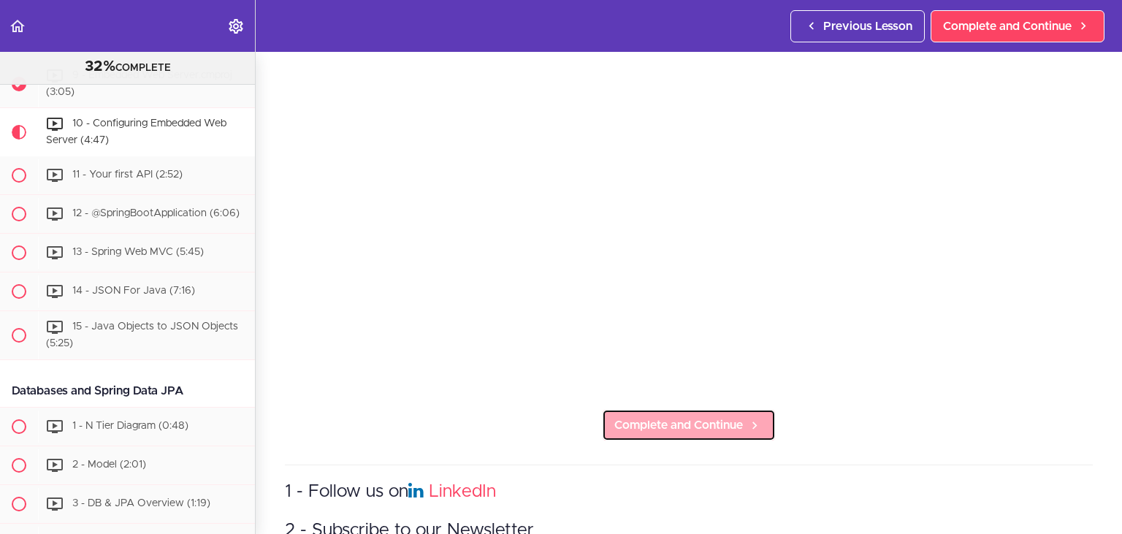
click at [633, 433] on span "Complete and Continue" at bounding box center [678, 425] width 129 height 18
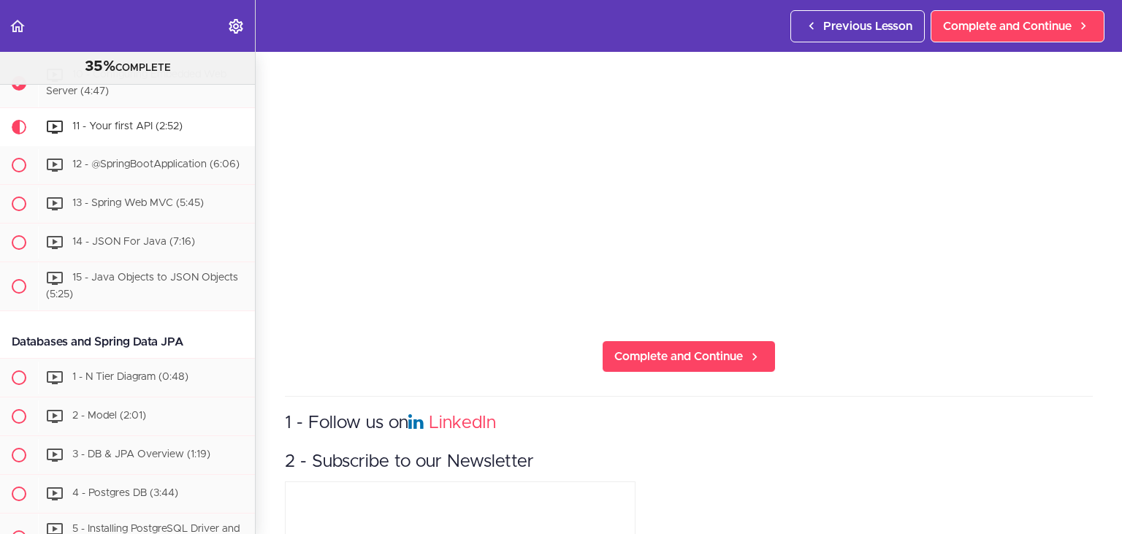
scroll to position [256, 0]
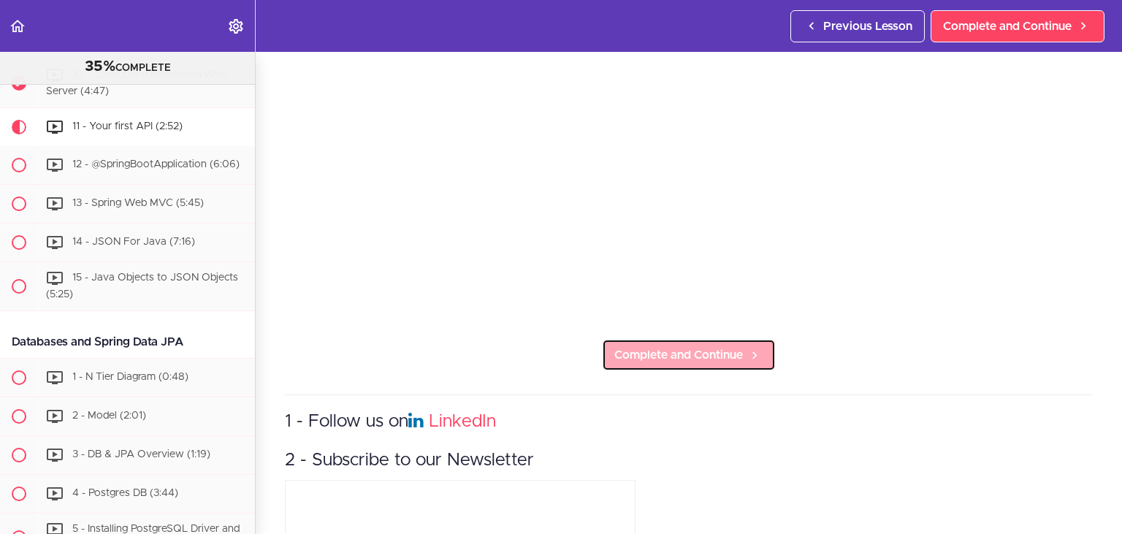
click at [695, 363] on span "Complete and Continue" at bounding box center [678, 355] width 129 height 18
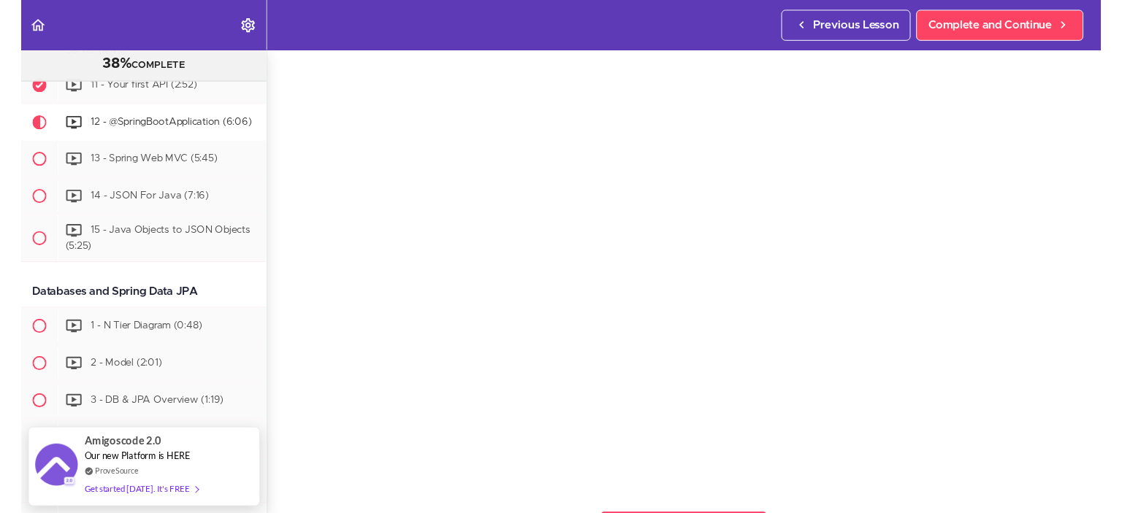
scroll to position [63, 0]
